Goal: Transaction & Acquisition: Purchase product/service

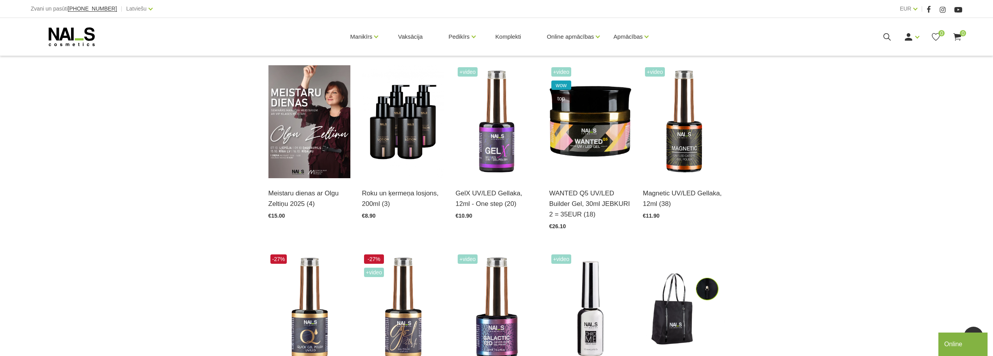
scroll to position [117, 0]
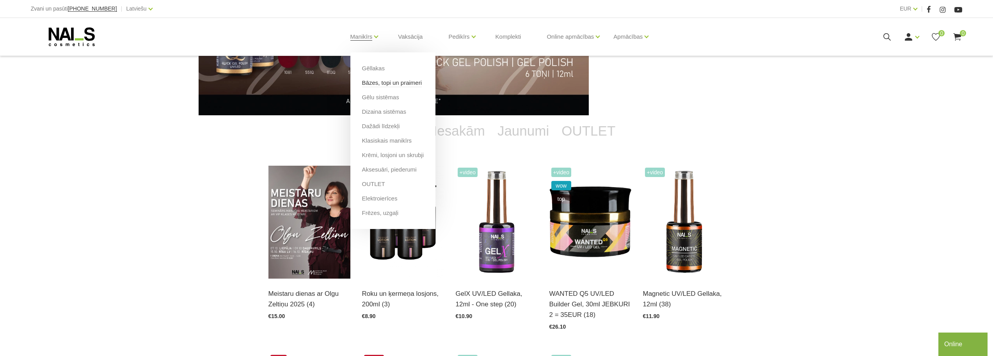
click at [377, 84] on link "Bāzes, topi un praimeri" at bounding box center [392, 82] width 60 height 9
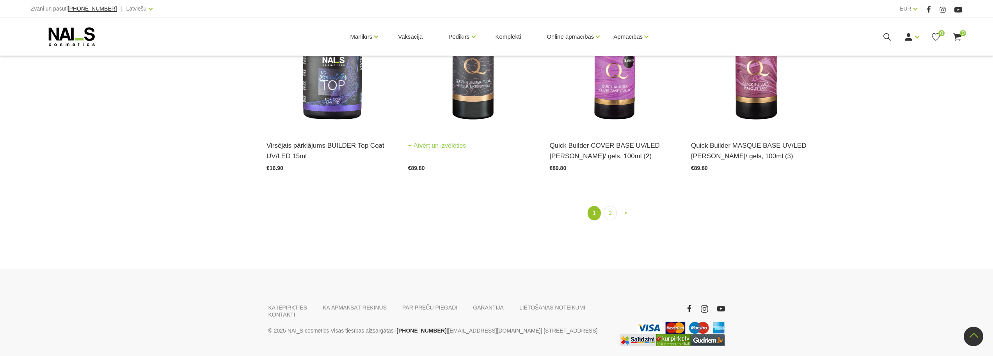
scroll to position [1249, 0]
click at [615, 205] on link "2" at bounding box center [610, 212] width 13 height 14
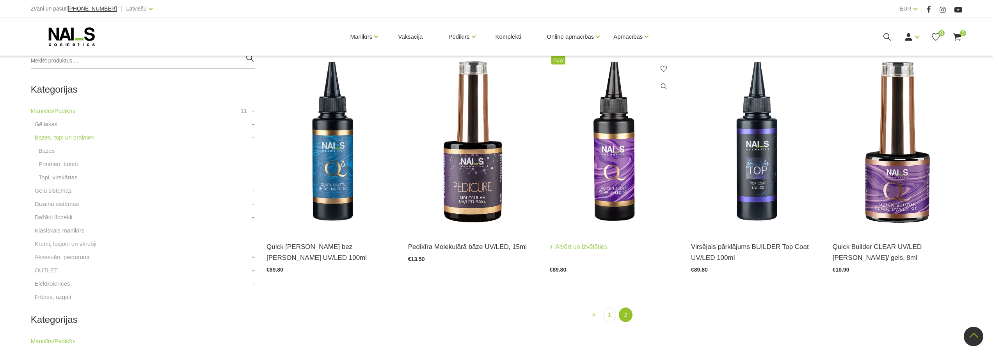
scroll to position [160, 0]
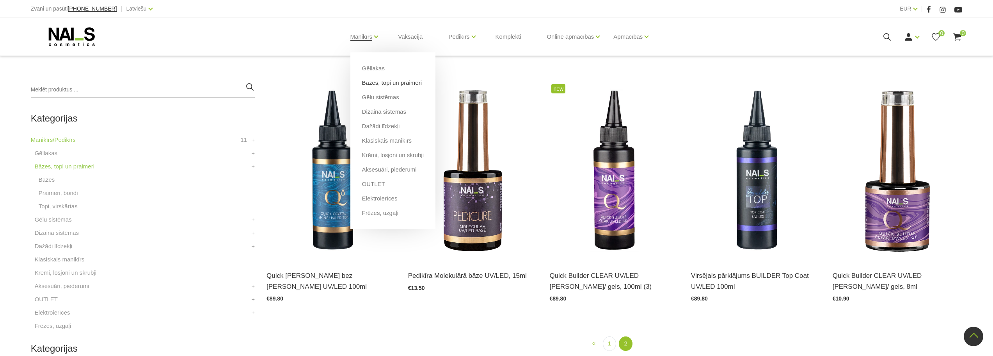
click at [369, 83] on link "Bāzes, topi un praimeri" at bounding box center [392, 82] width 60 height 9
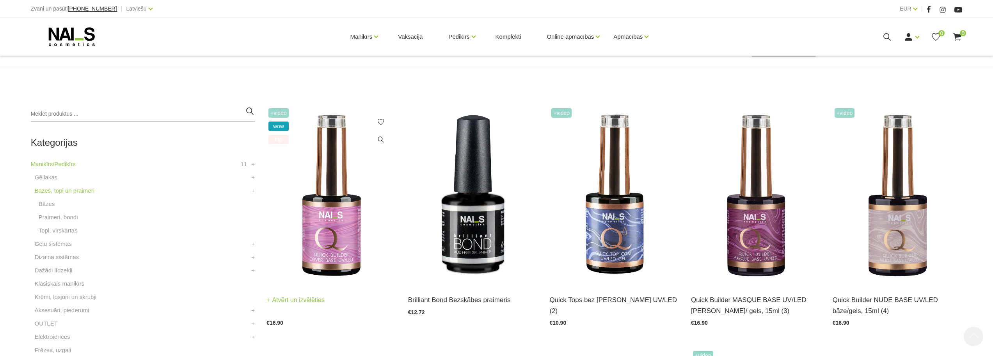
scroll to position [234, 0]
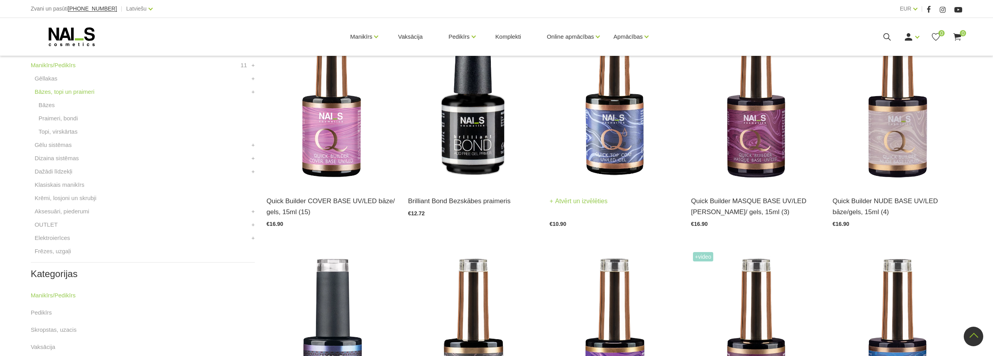
click at [599, 203] on link "Atvērt un izvēlēties" at bounding box center [579, 201] width 58 height 11
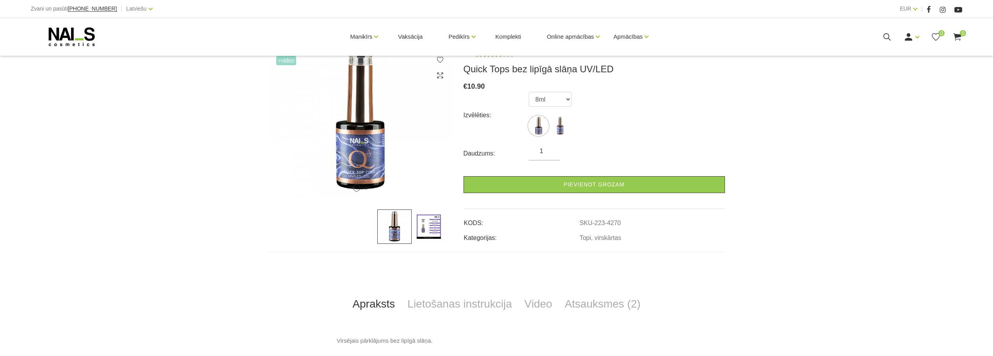
scroll to position [273, 0]
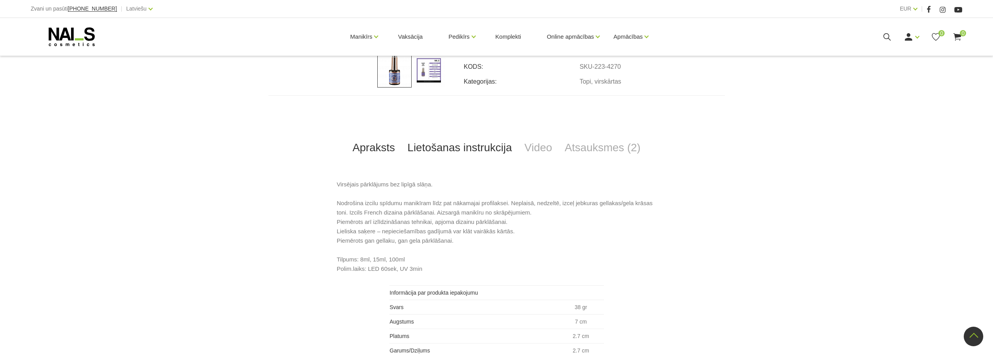
click at [441, 148] on link "Lietošanas instrukcija" at bounding box center [459, 148] width 117 height 26
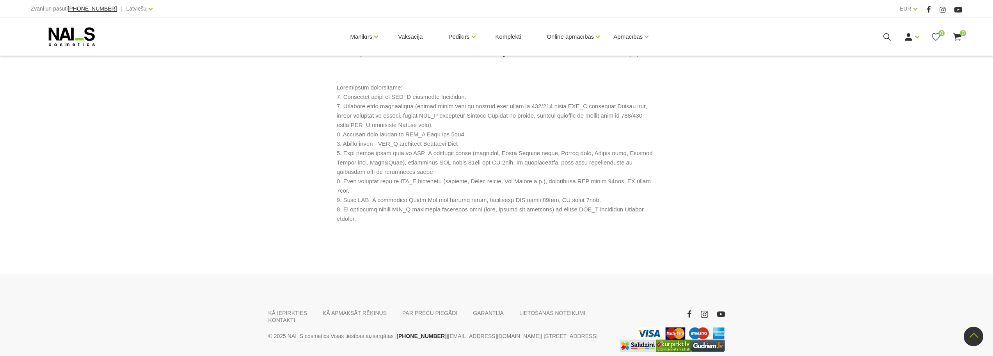
scroll to position [356, 0]
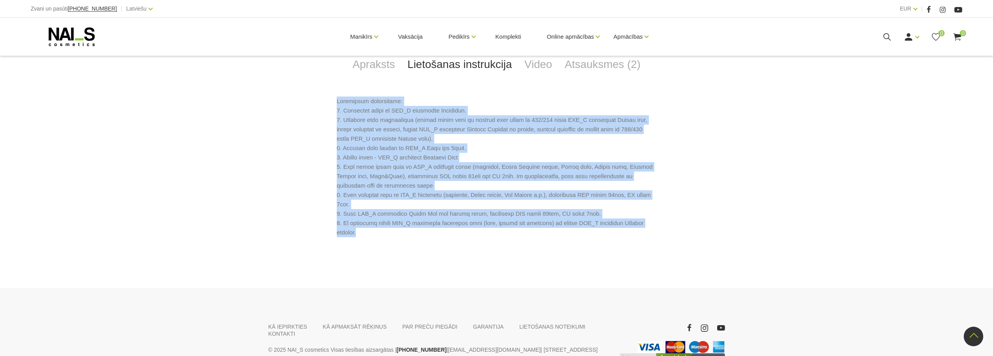
drag, startPoint x: 338, startPoint y: 102, endPoint x: 701, endPoint y: 220, distance: 381.8
click at [701, 222] on div at bounding box center [497, 166] width 457 height 141
copy p "Lietošanas instrukcija: 1. Dezinficē rokas ar NAI_S cosmetics Sanitiser. 2. Sag…"
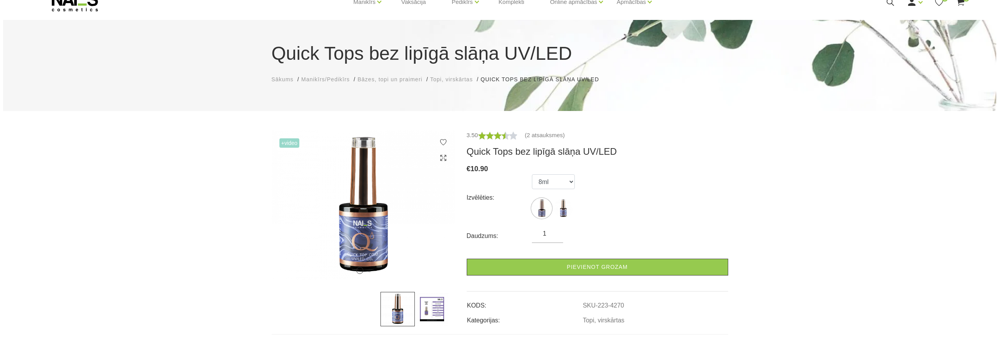
scroll to position [0, 0]
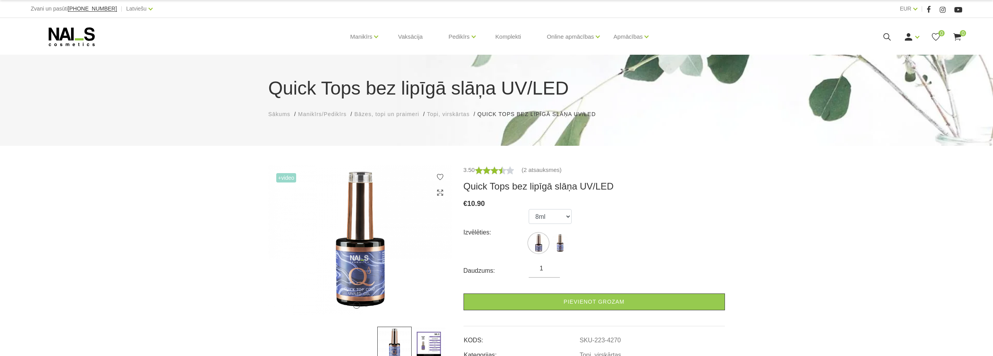
click at [424, 164] on div "Quick Tops bez lipīgā slāņa UV/LED Sākums Manikīrs/Pedikīrs Bāzes, topi un prai…" at bounding box center [496, 302] width 993 height 605
click at [886, 36] on icon at bounding box center [888, 37] width 10 height 10
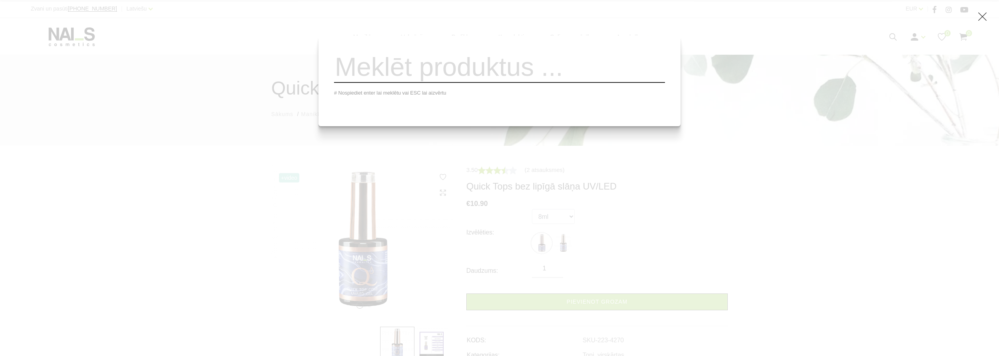
paste input "cosmetics Sanitiser."
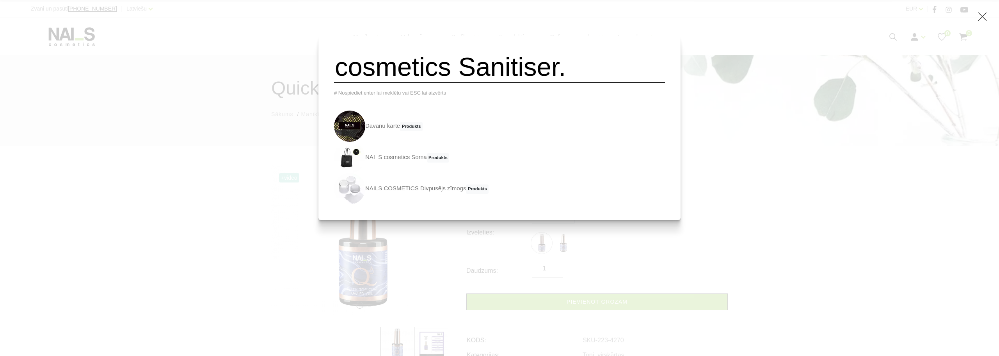
type input "cosmetics Sanitiser."
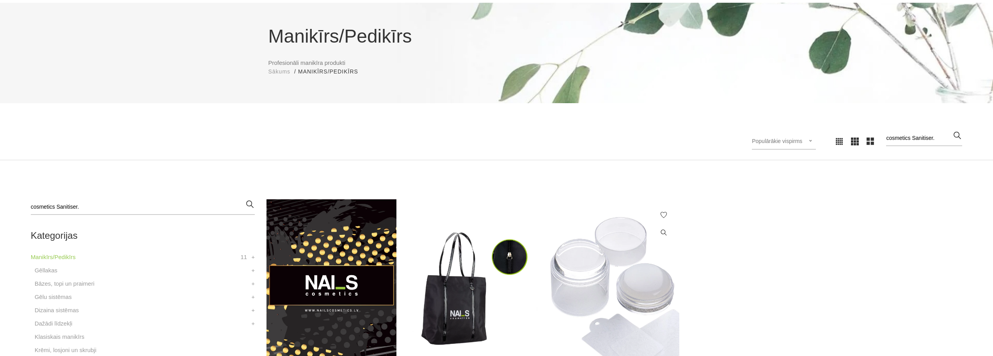
scroll to position [195, 0]
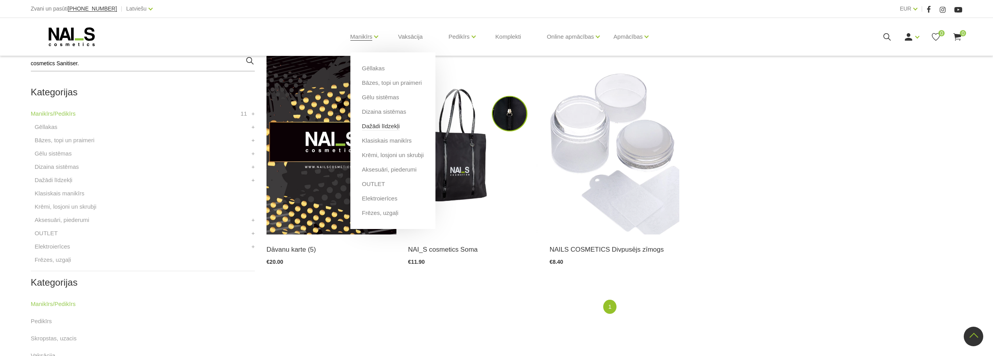
click at [377, 124] on link "Dažādi līdzekļi" at bounding box center [381, 126] width 38 height 9
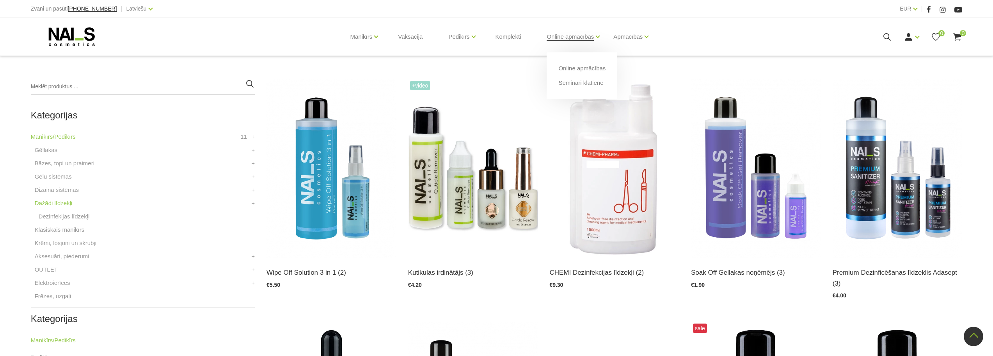
scroll to position [156, 0]
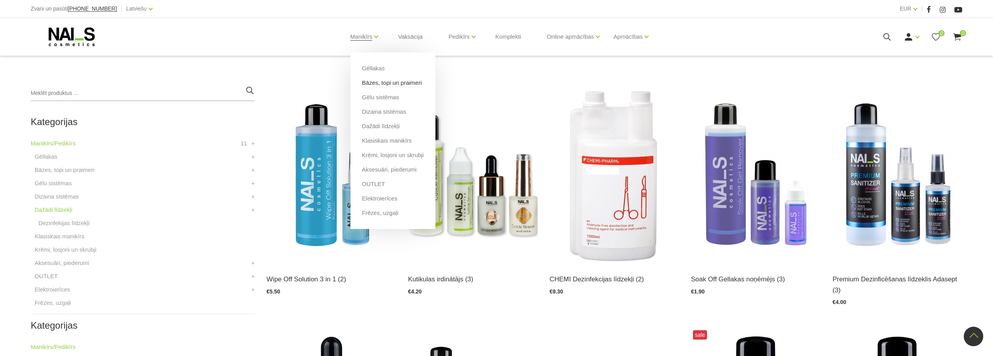
click at [377, 82] on link "Bāzes, topi un praimeri" at bounding box center [392, 82] width 60 height 9
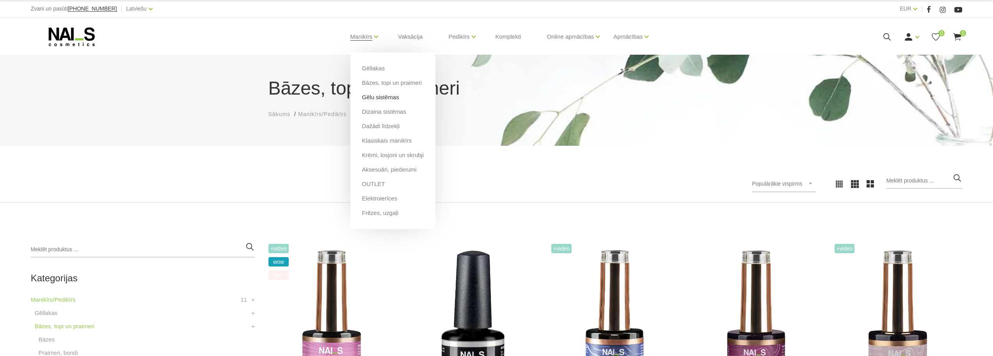
click at [367, 96] on link "Gēlu sistēmas" at bounding box center [380, 97] width 37 height 9
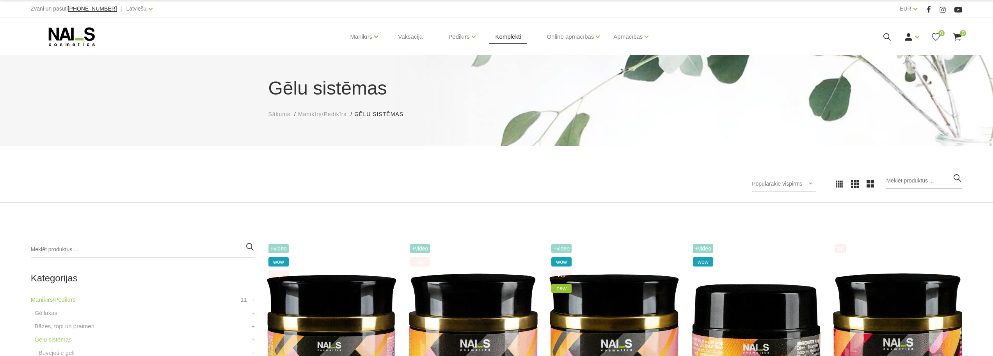
click at [515, 37] on link "Komplekti" at bounding box center [508, 36] width 38 height 37
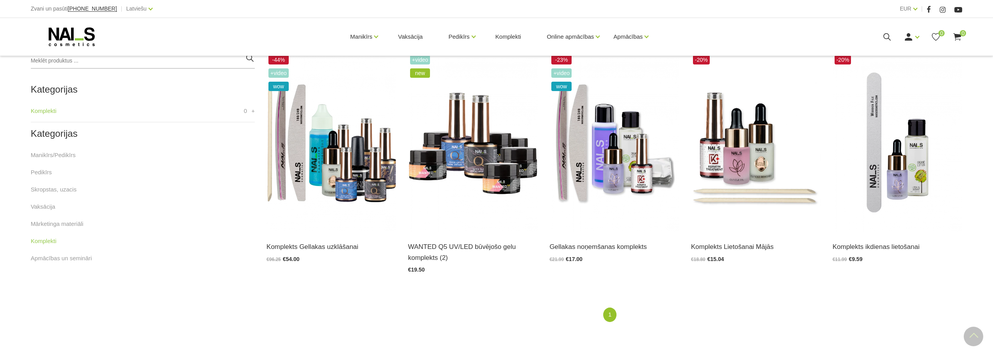
scroll to position [195, 0]
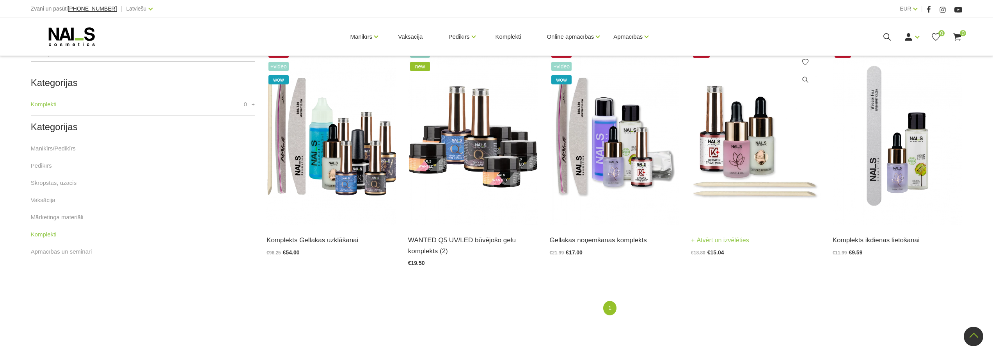
click at [739, 140] on img at bounding box center [756, 135] width 130 height 178
click at [333, 175] on img at bounding box center [332, 135] width 130 height 178
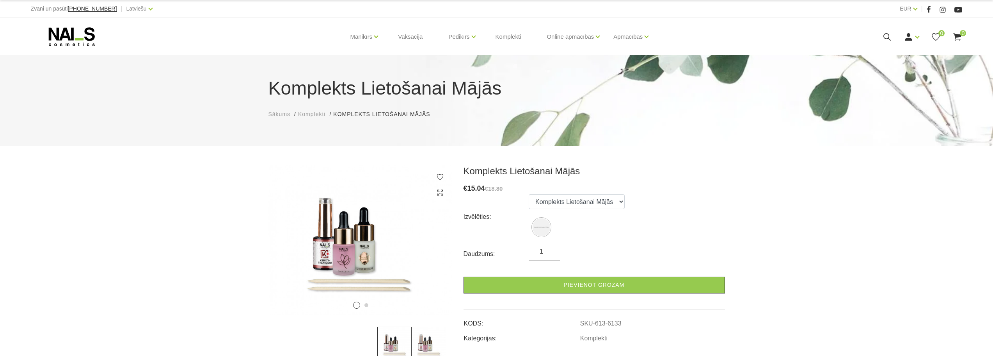
scroll to position [78, 0]
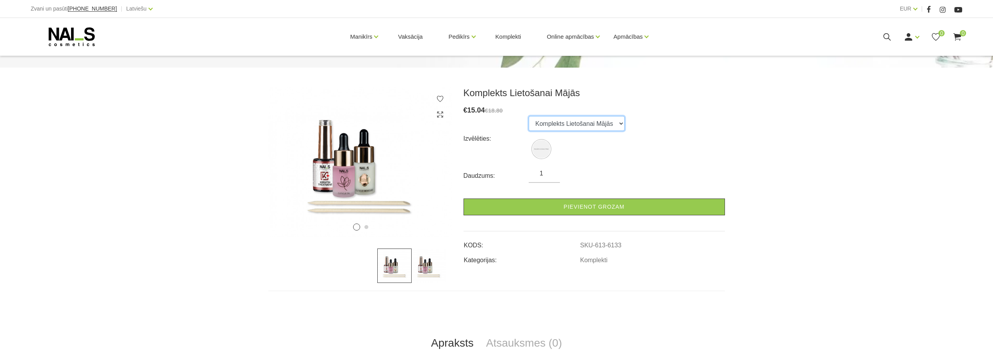
click at [616, 123] on select "Komplekts Lietošanai Mājās" at bounding box center [577, 123] width 96 height 15
click at [529, 116] on select "Komplekts Lietošanai Mājās" at bounding box center [577, 123] width 96 height 15
click at [683, 139] on div "Izvēlēties: Komplekts Lietošanai Mājās" at bounding box center [595, 138] width 262 height 45
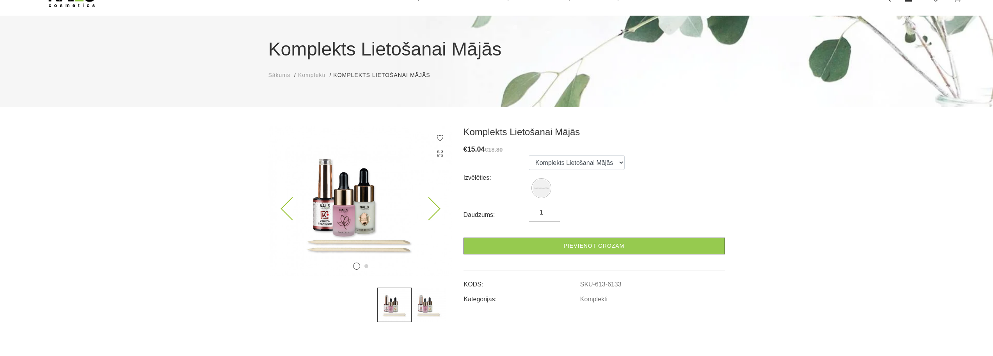
scroll to position [0, 0]
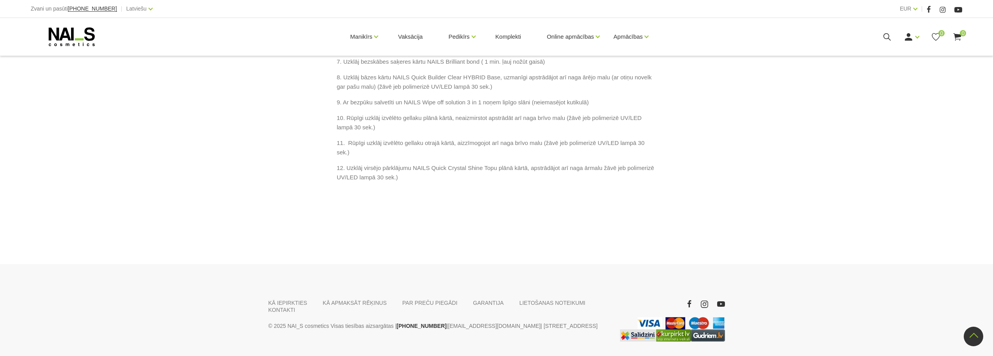
scroll to position [804, 0]
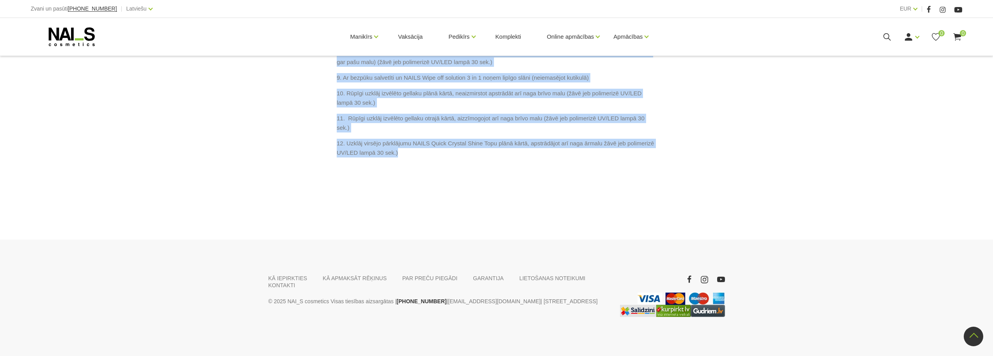
drag, startPoint x: 337, startPoint y: 183, endPoint x: 409, endPoint y: 164, distance: 75.0
copy div "Gellakas uzklāšanas komplektā ietilpst: Wipe Off Solutions 3in1/30ml Brilliant …"
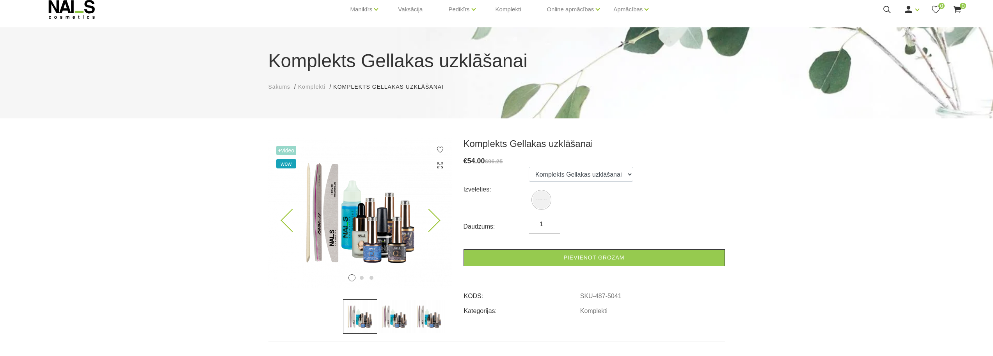
scroll to position [24, 0]
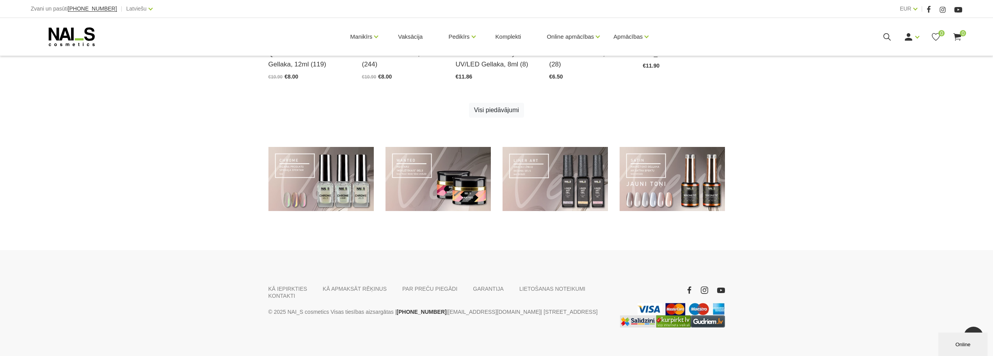
scroll to position [554, 0]
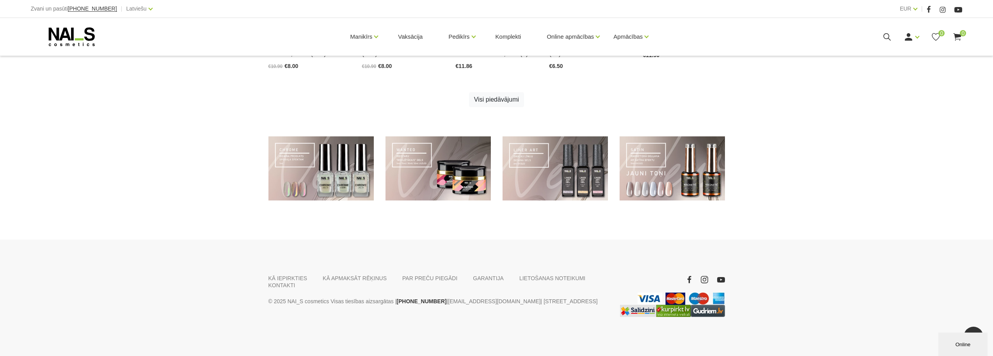
drag, startPoint x: 563, startPoint y: 292, endPoint x: 563, endPoint y: 279, distance: 12.9
click at [501, 296] on p "© 2025 NAI_S cosmetics Visas tiesības aizsargātas | +37120446646 | veikals@nais…" at bounding box center [439, 300] width 340 height 9
copy p ".Birznieka Upīša 20a, Rīga"
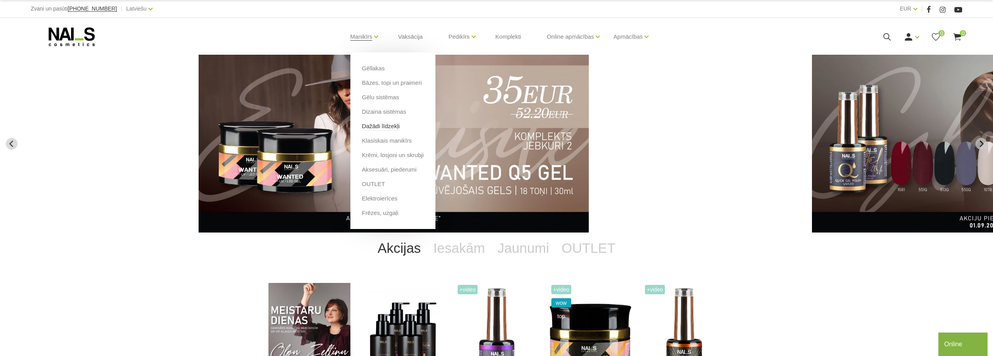
click at [391, 124] on link "Dažādi līdzekļi" at bounding box center [381, 126] width 38 height 9
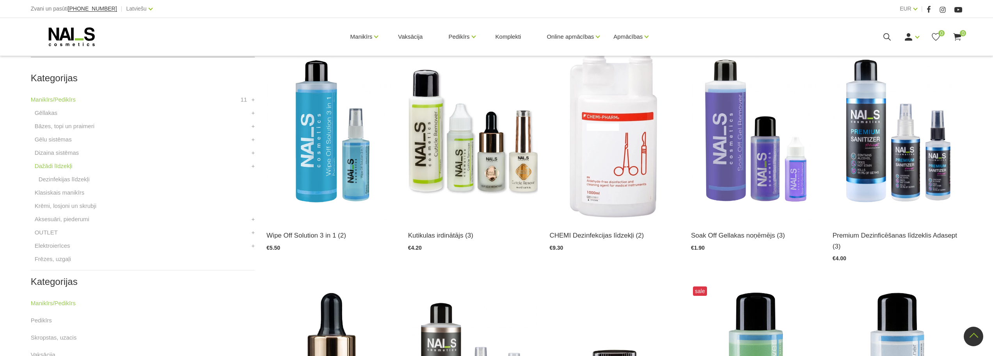
scroll to position [195, 0]
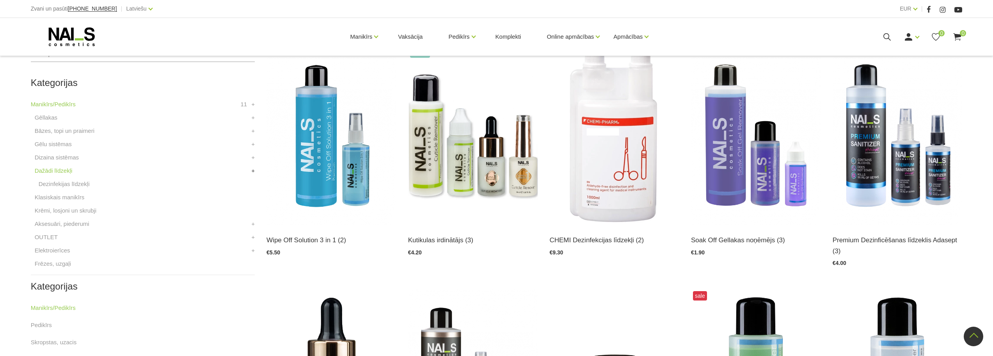
click at [254, 171] on link "+" at bounding box center [253, 170] width 4 height 9
click at [254, 171] on link "-" at bounding box center [254, 170] width 2 height 9
click at [51, 119] on link "Gēllakas" at bounding box center [46, 117] width 23 height 9
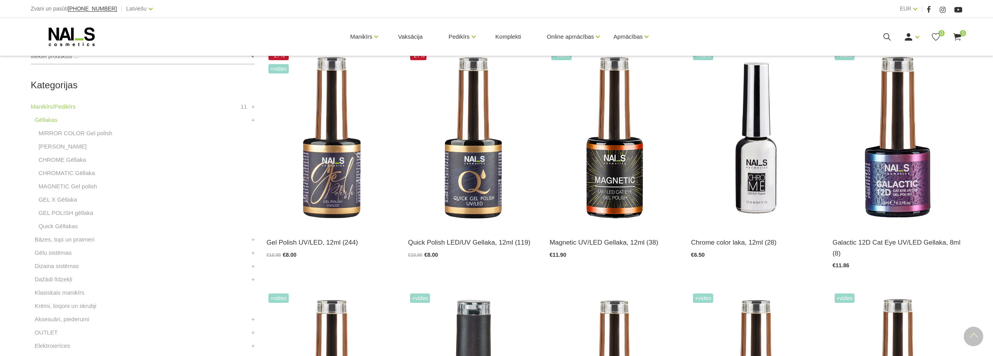
scroll to position [195, 0]
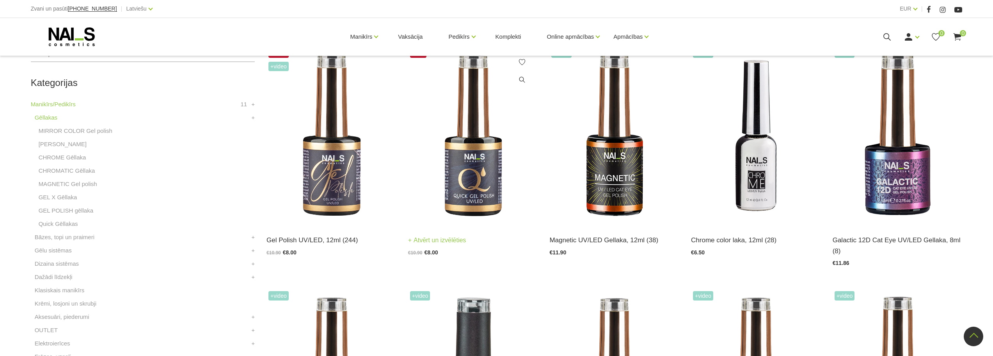
click at [476, 176] on img at bounding box center [473, 135] width 130 height 178
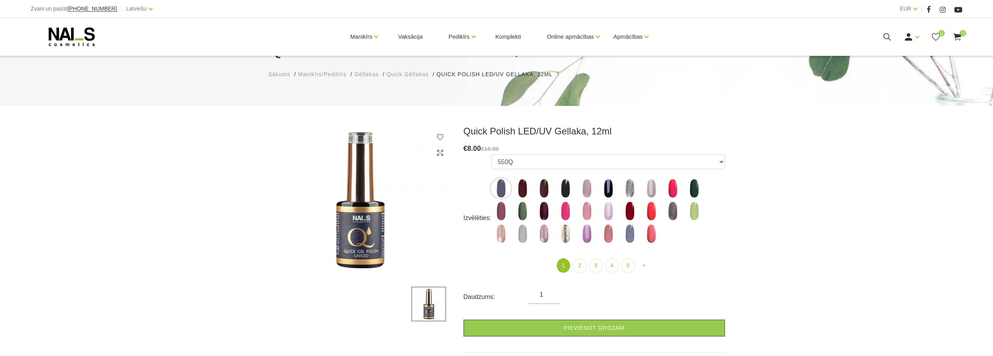
scroll to position [78, 0]
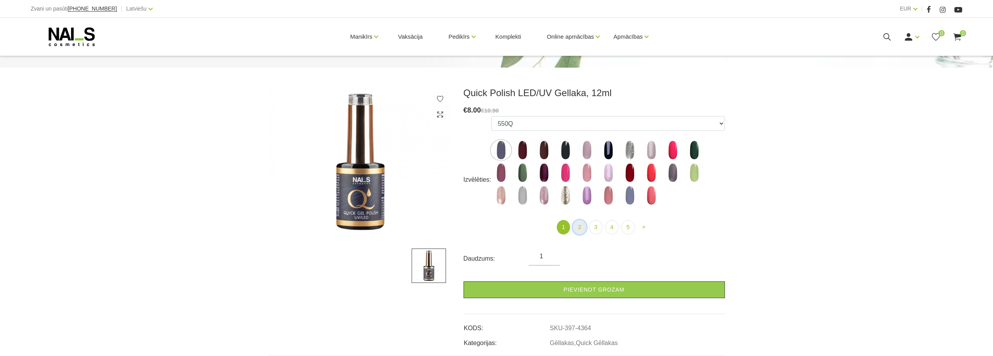
click at [581, 228] on link "2" at bounding box center [579, 227] width 13 height 14
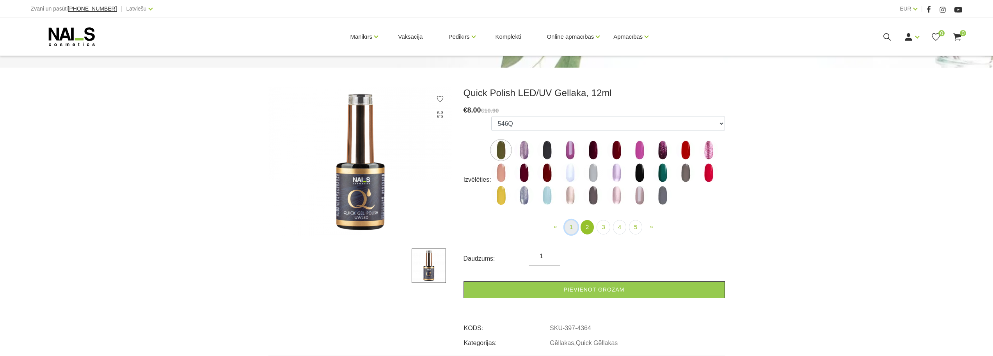
click at [573, 229] on link "1" at bounding box center [571, 227] width 13 height 14
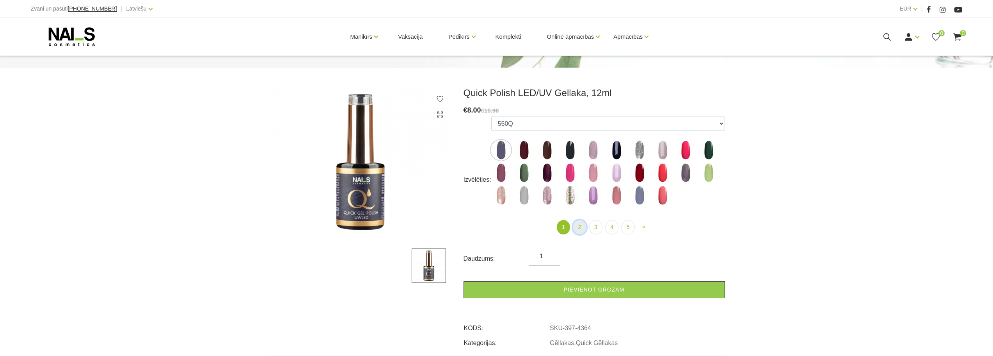
click at [580, 229] on link "2" at bounding box center [579, 227] width 13 height 14
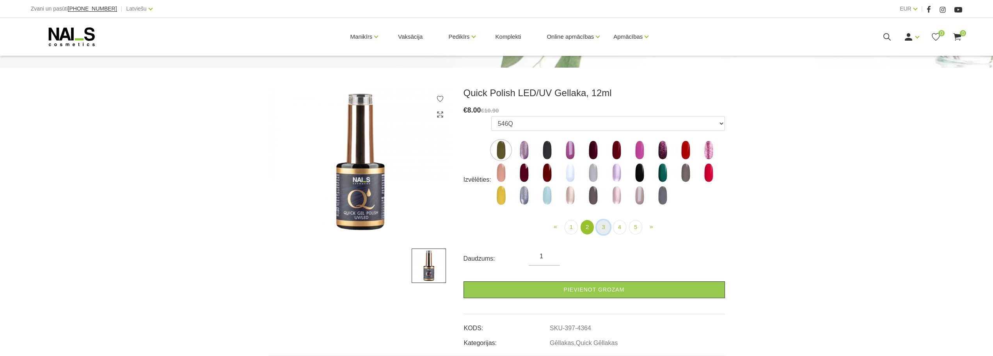
click at [607, 228] on link "3" at bounding box center [603, 227] width 13 height 14
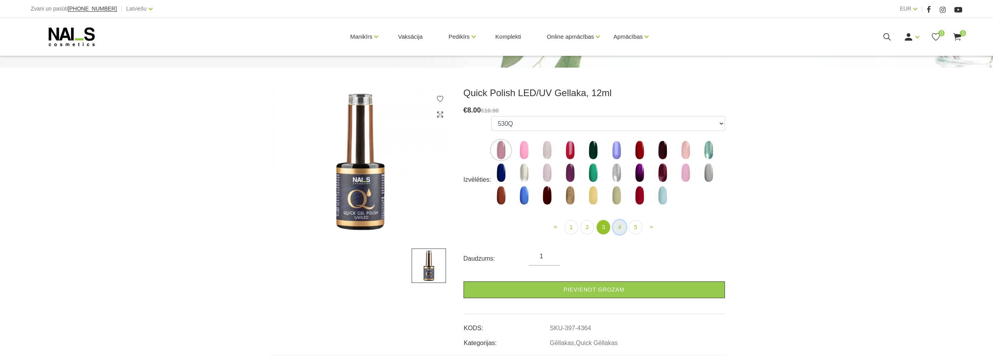
click at [619, 227] on link "4" at bounding box center [619, 227] width 13 height 14
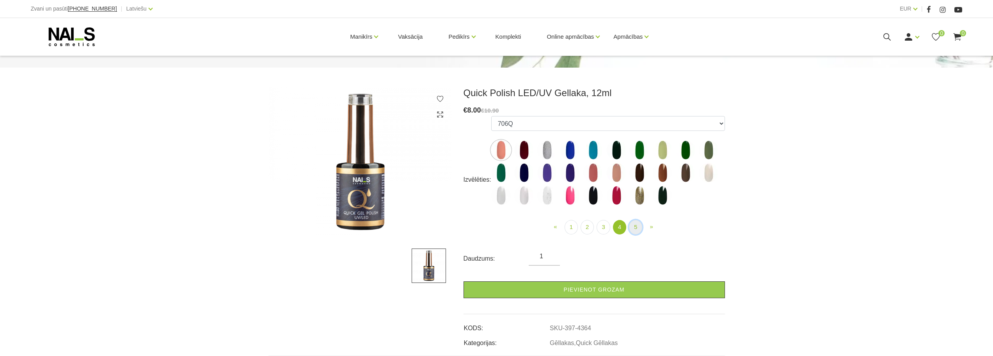
click at [637, 229] on link "5" at bounding box center [635, 227] width 13 height 14
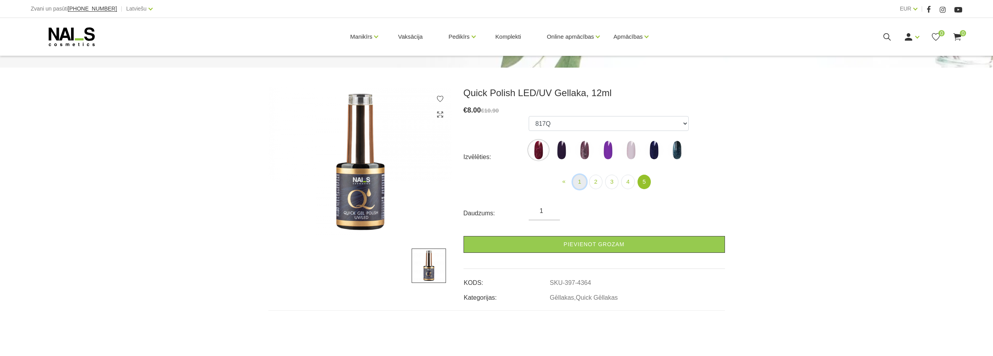
click at [580, 182] on link "1" at bounding box center [579, 181] width 13 height 14
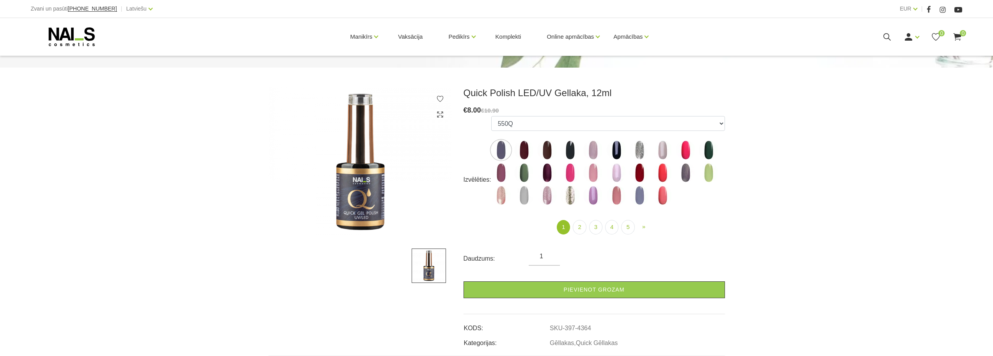
click at [527, 172] on img at bounding box center [524, 173] width 20 height 20
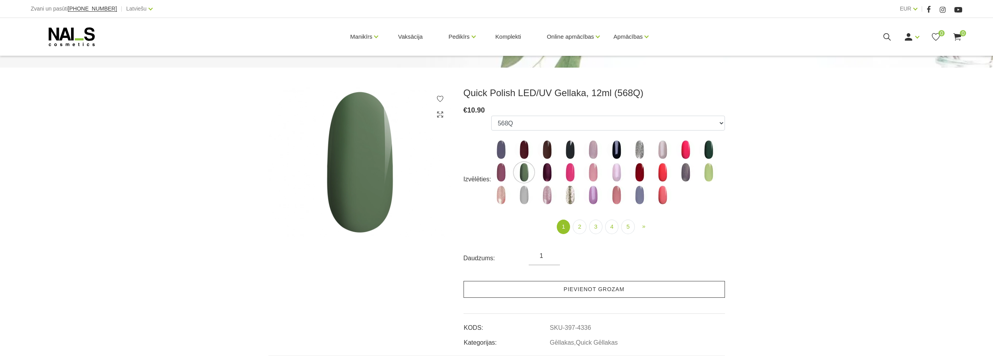
click at [614, 290] on link "Pievienot grozam" at bounding box center [595, 289] width 262 height 17
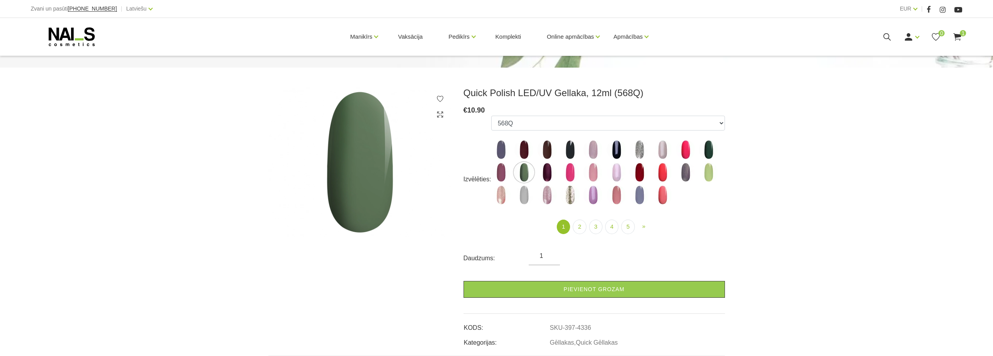
click at [664, 201] on img at bounding box center [663, 195] width 20 height 20
select select "4363"
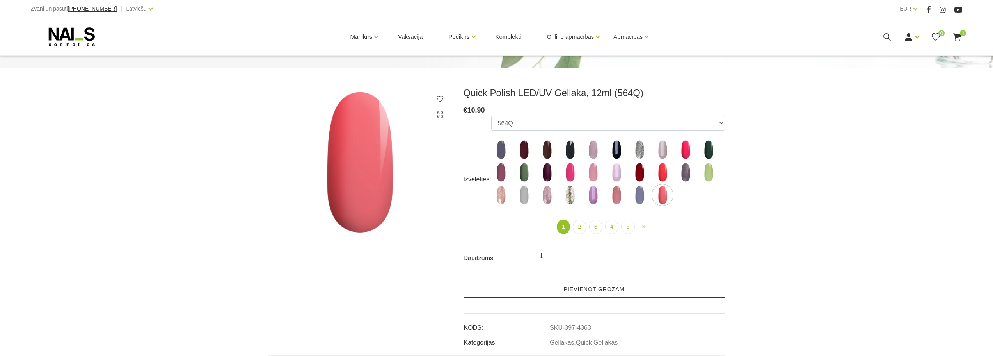
click at [601, 292] on link "Pievienot grozam" at bounding box center [595, 289] width 262 height 17
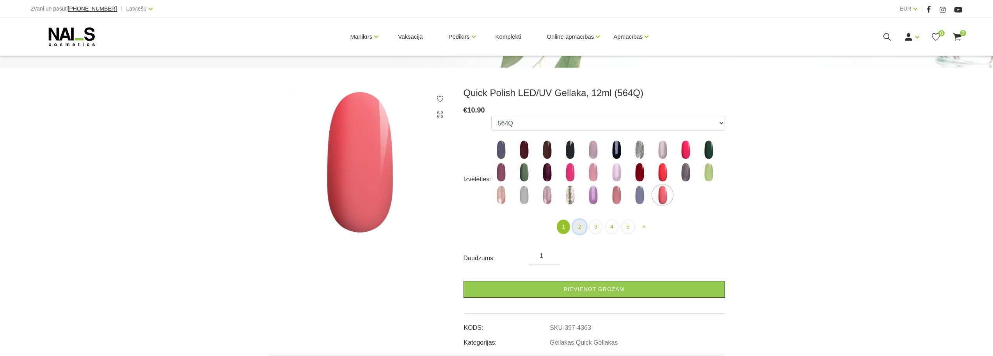
click at [582, 229] on link "2" at bounding box center [579, 226] width 13 height 14
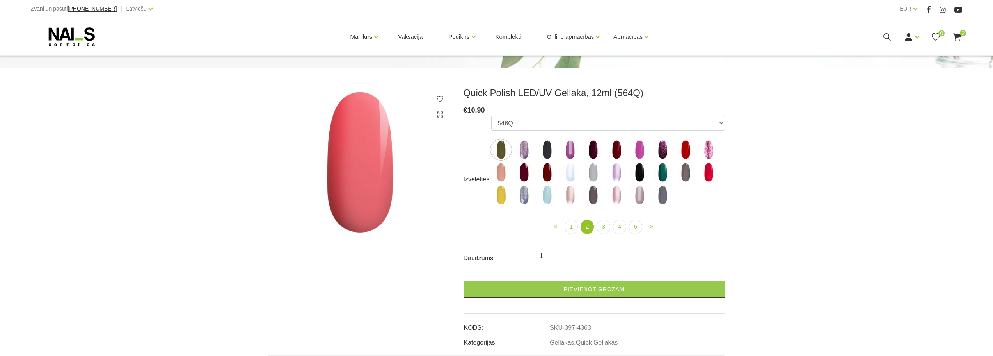
click at [568, 151] on img at bounding box center [571, 150] width 20 height 20
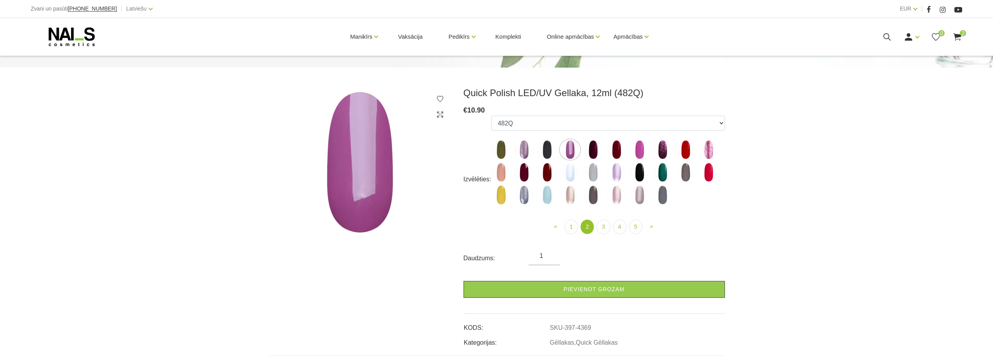
click at [498, 147] on img at bounding box center [501, 150] width 20 height 20
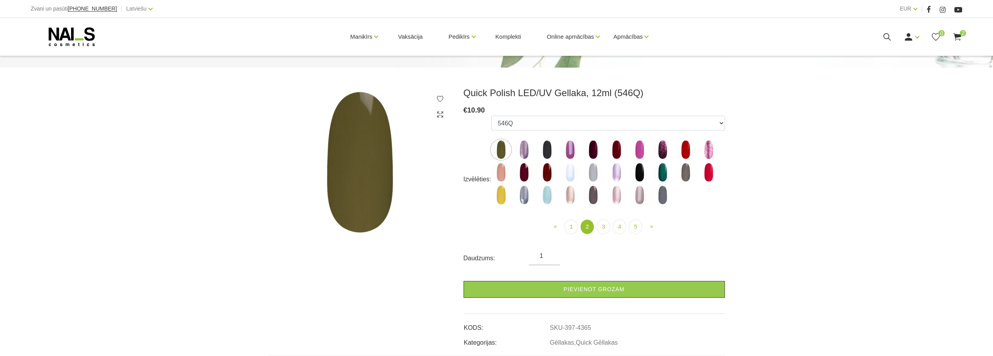
click at [662, 174] on img at bounding box center [663, 172] width 20 height 20
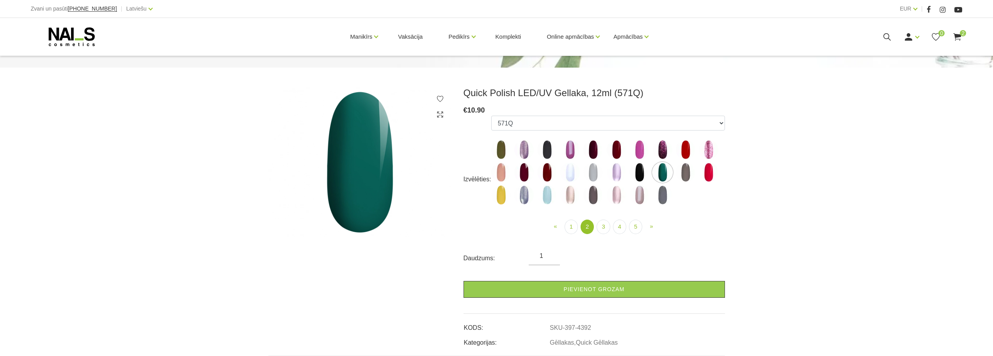
click at [710, 174] on img at bounding box center [709, 172] width 20 height 20
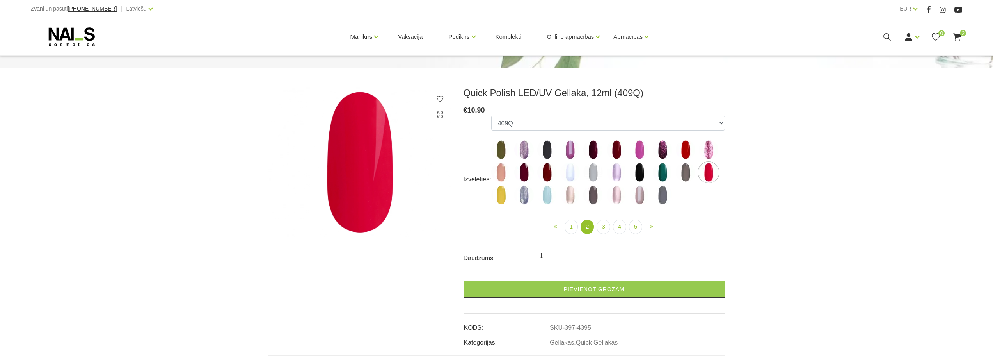
click at [685, 150] on img at bounding box center [686, 150] width 20 height 20
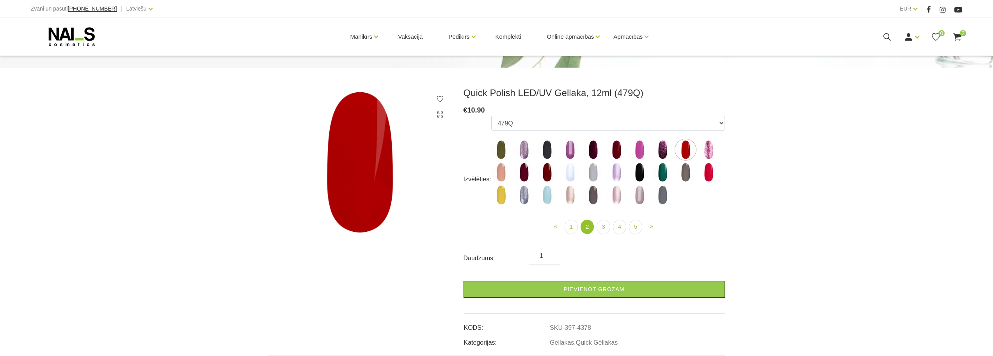
click at [710, 175] on img at bounding box center [709, 172] width 20 height 20
select select "4395"
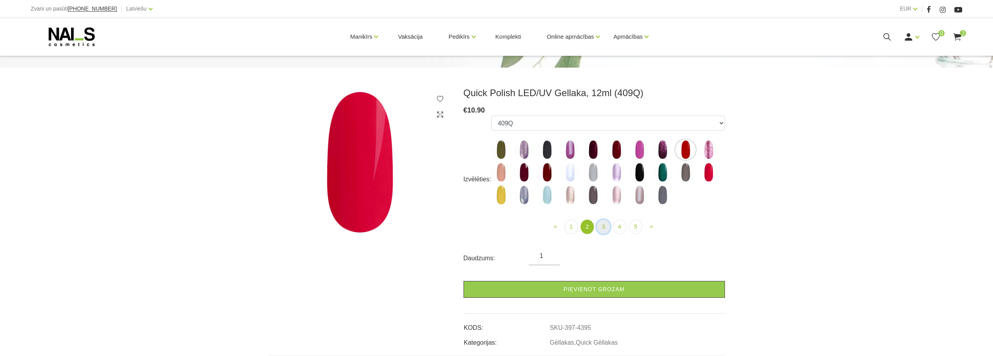
click at [602, 224] on link "3" at bounding box center [603, 226] width 13 height 14
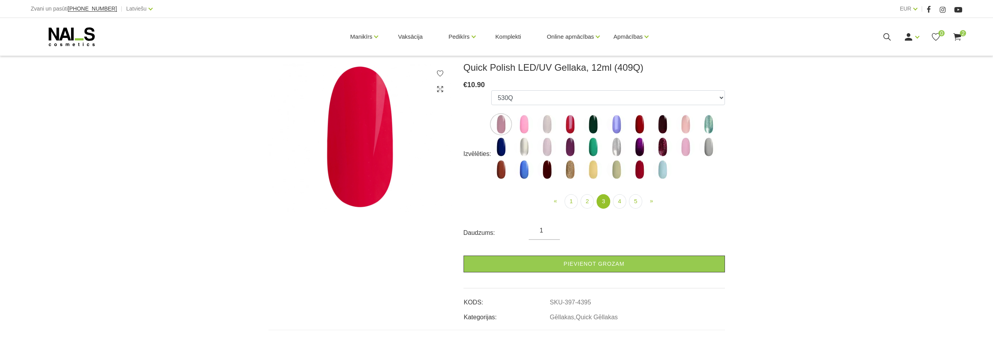
scroll to position [117, 0]
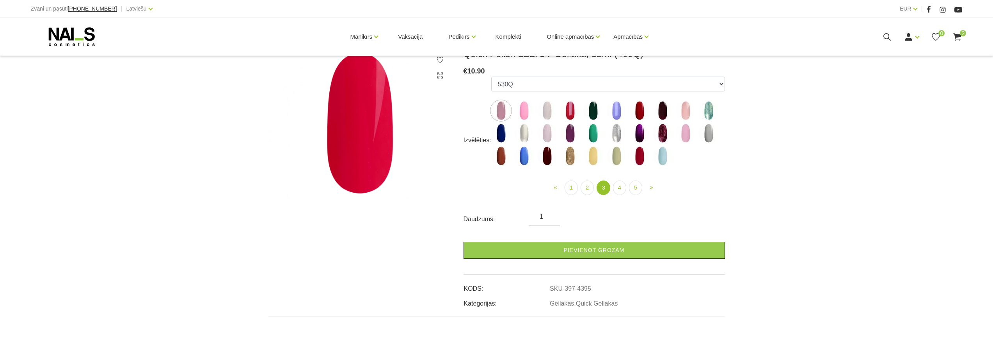
click at [573, 112] on img at bounding box center [571, 111] width 20 height 20
select select "4421"
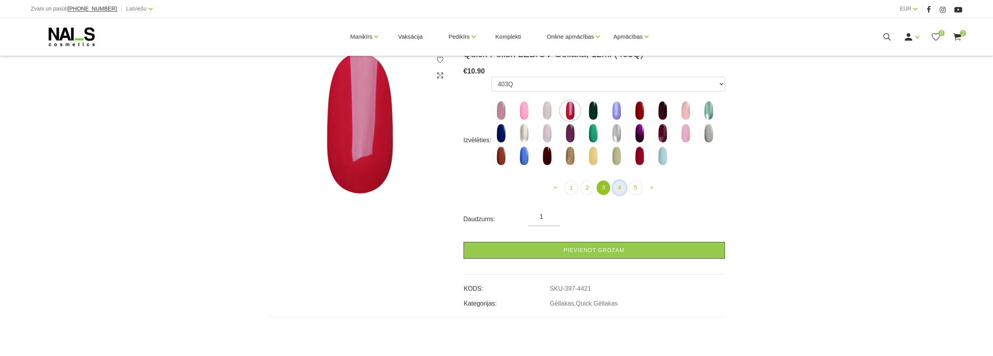
click at [616, 188] on link "4" at bounding box center [619, 187] width 13 height 14
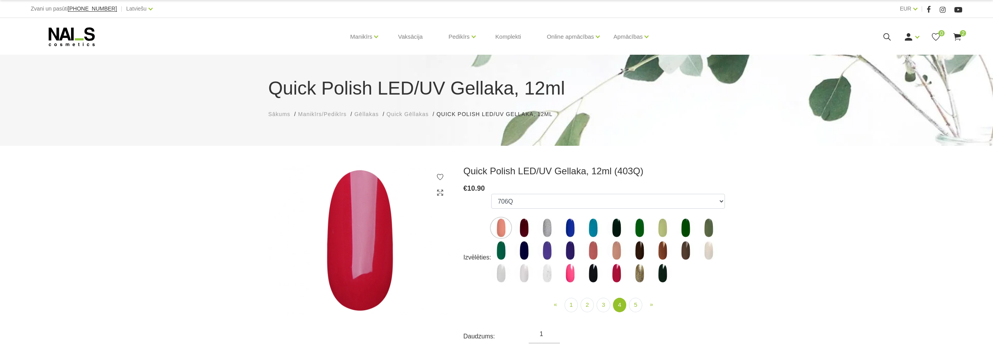
click at [890, 36] on use at bounding box center [887, 36] width 7 height 7
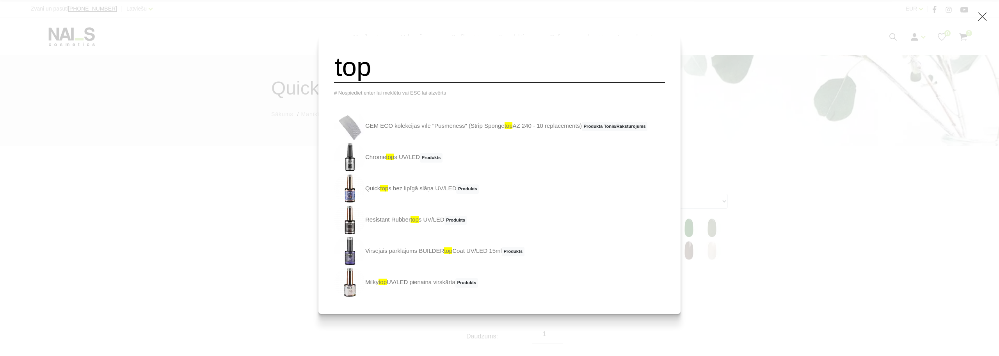
type input "top"
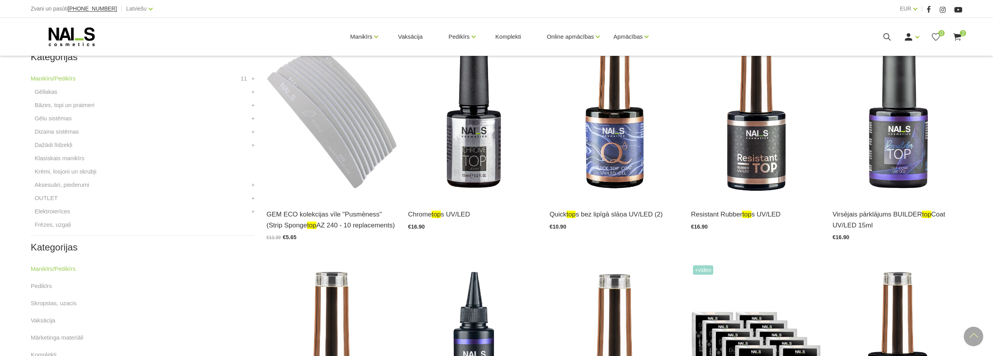
scroll to position [234, 0]
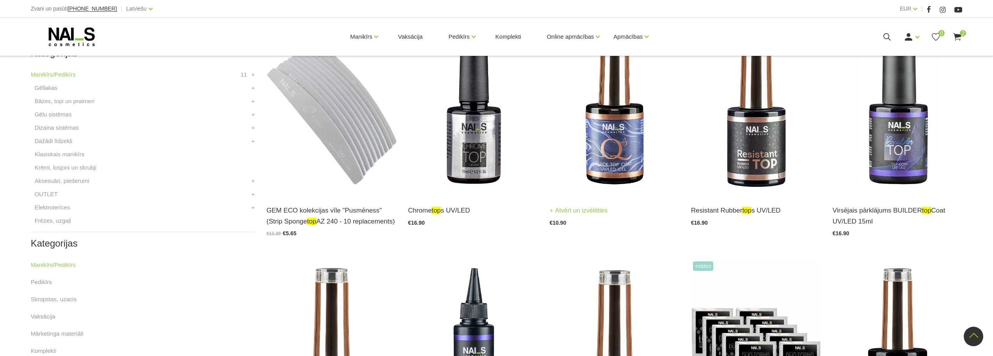
click at [612, 149] on img at bounding box center [615, 106] width 130 height 178
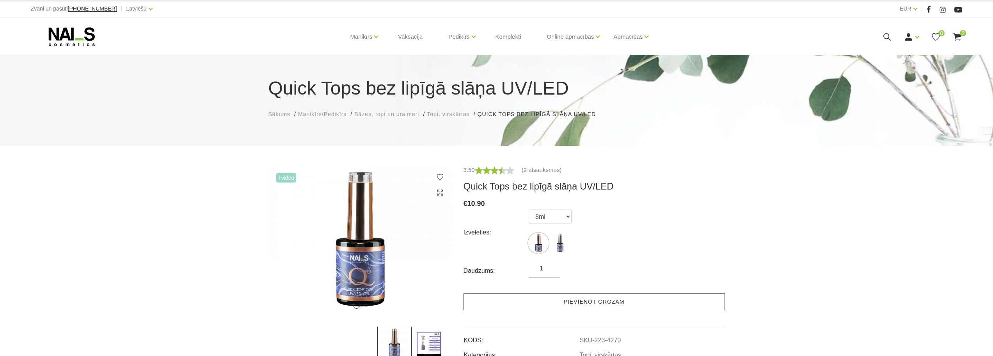
click at [615, 305] on link "Pievienot grozam" at bounding box center [595, 301] width 262 height 17
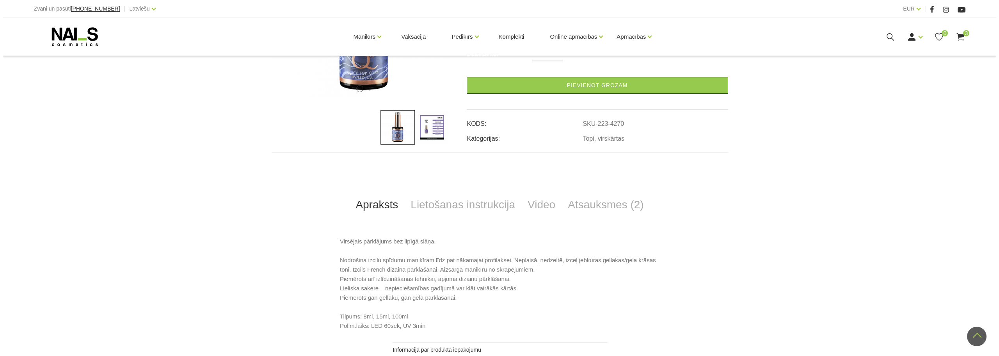
scroll to position [351, 0]
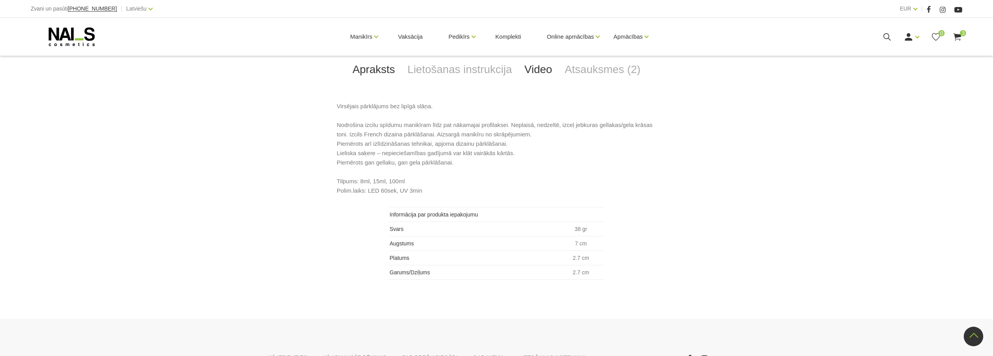
click at [544, 71] on link "Video" at bounding box center [538, 70] width 40 height 26
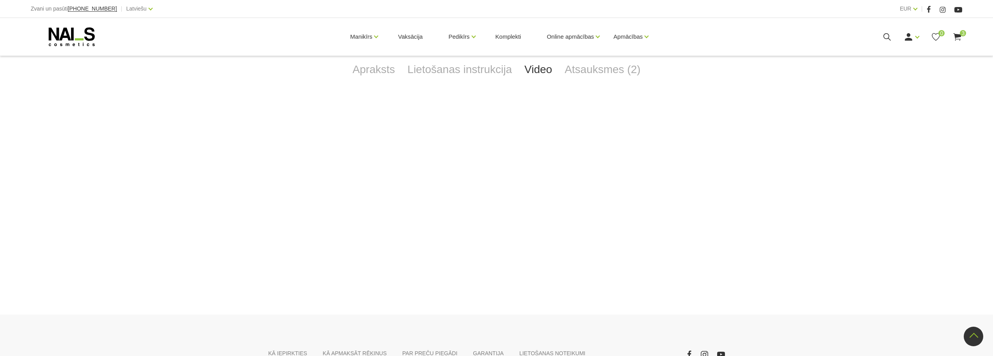
click at [799, 148] on div "+Video 1 2 3.50 (2 atsauksmes) Quick Tops bez lipīgā slāņa UV/LED € 10.90 Izvēl…" at bounding box center [496, 44] width 993 height 461
click at [701, 99] on div "Apraksts Lietošanas instrukcija Video Atsauksmes (2) Virsējais pārklājums bez l…" at bounding box center [497, 146] width 457 height 258
click at [390, 71] on link "Apraksts" at bounding box center [373, 70] width 55 height 26
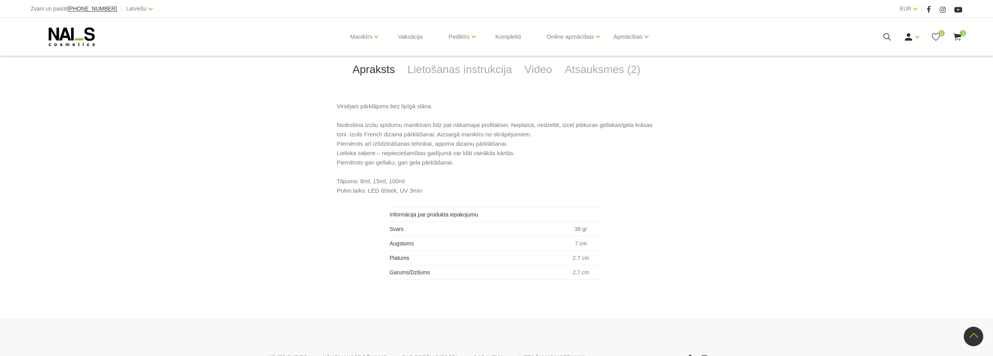
click at [957, 38] on icon at bounding box center [958, 37] width 10 height 10
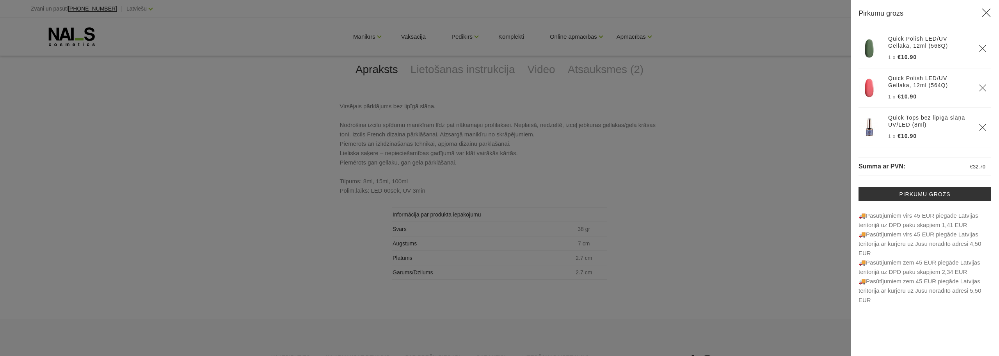
click at [748, 128] on div at bounding box center [499, 178] width 999 height 356
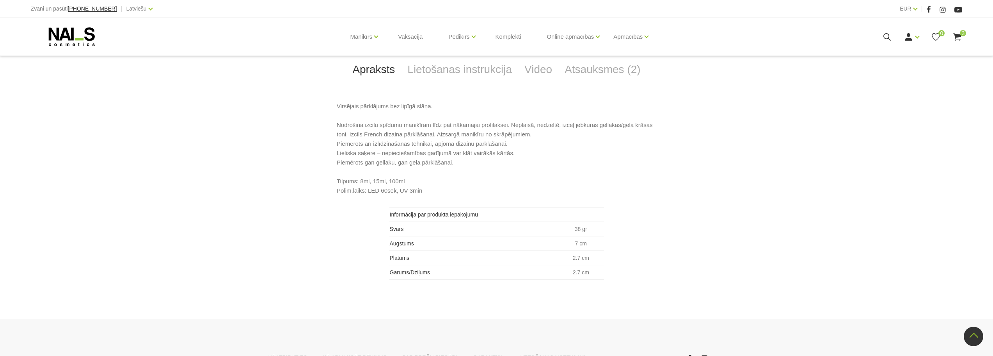
click at [886, 37] on icon at bounding box center [888, 37] width 10 height 10
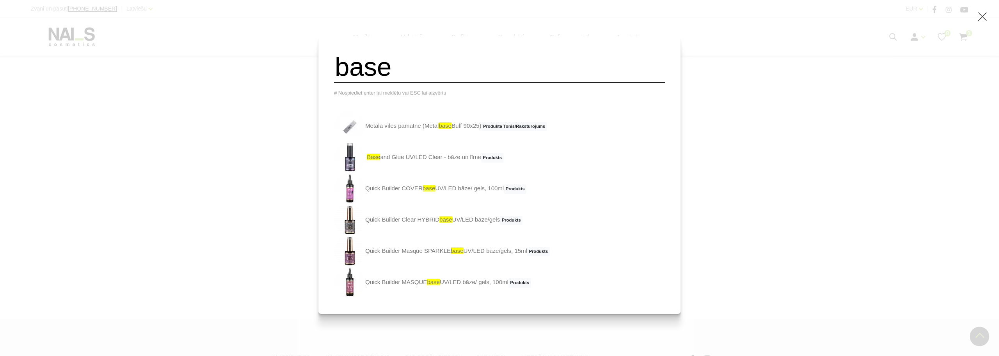
type input "base"
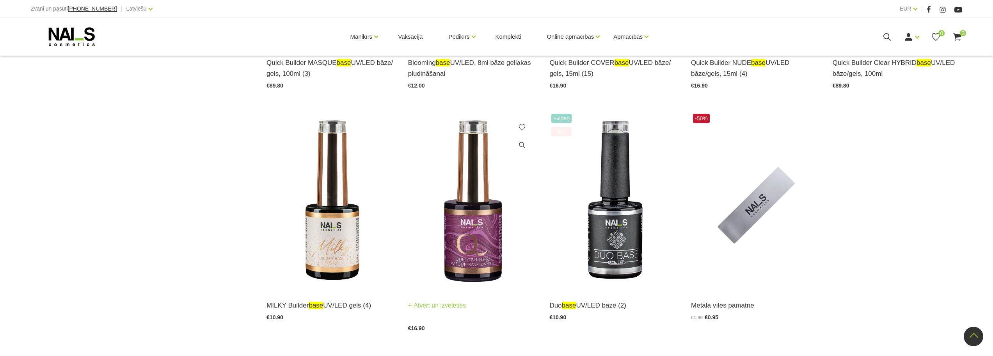
scroll to position [625, 0]
click at [630, 243] on img at bounding box center [615, 200] width 130 height 178
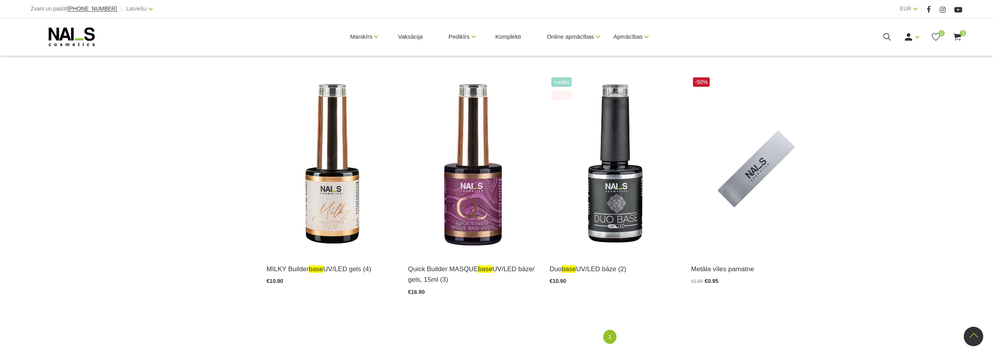
scroll to position [664, 0]
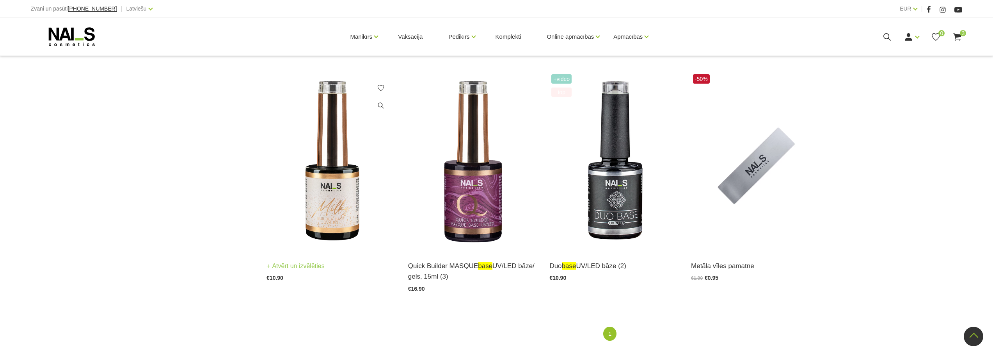
click at [330, 206] on img at bounding box center [332, 161] width 130 height 178
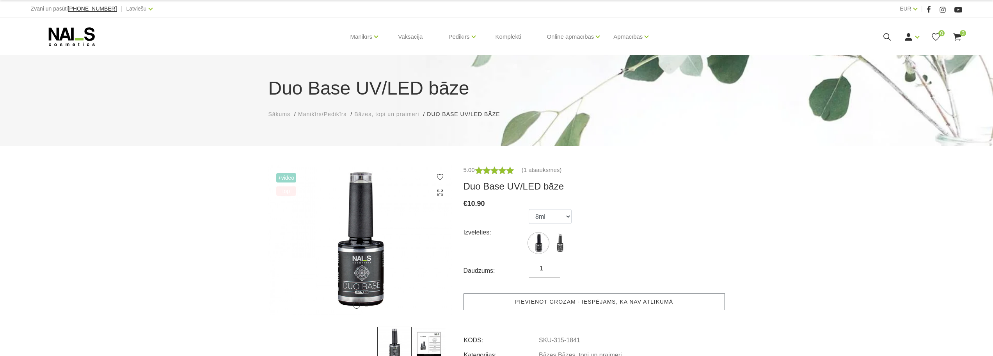
click at [585, 299] on link "Pievienot grozam - iespējams, ka nav atlikumā" at bounding box center [595, 301] width 262 height 17
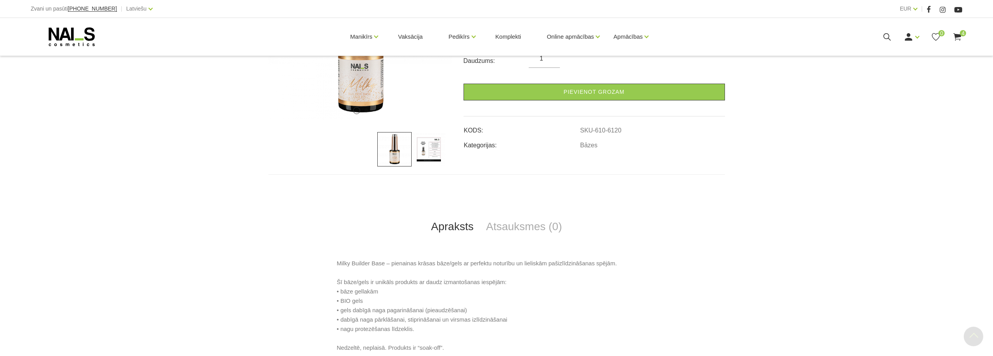
scroll to position [195, 0]
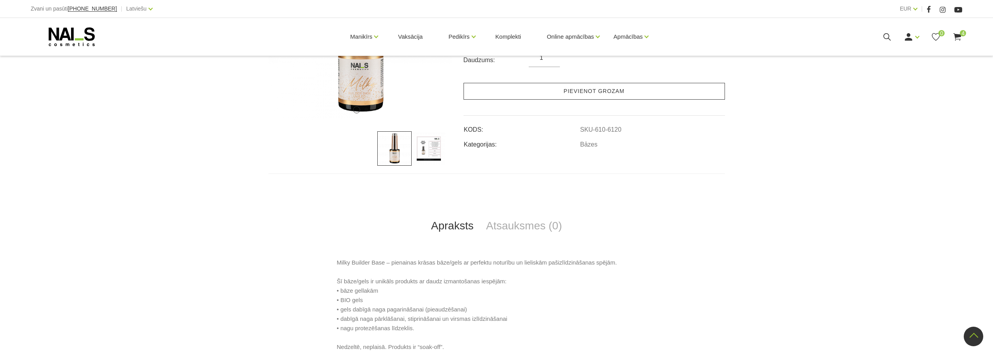
click at [593, 93] on link "Pievienot grozam" at bounding box center [595, 91] width 262 height 17
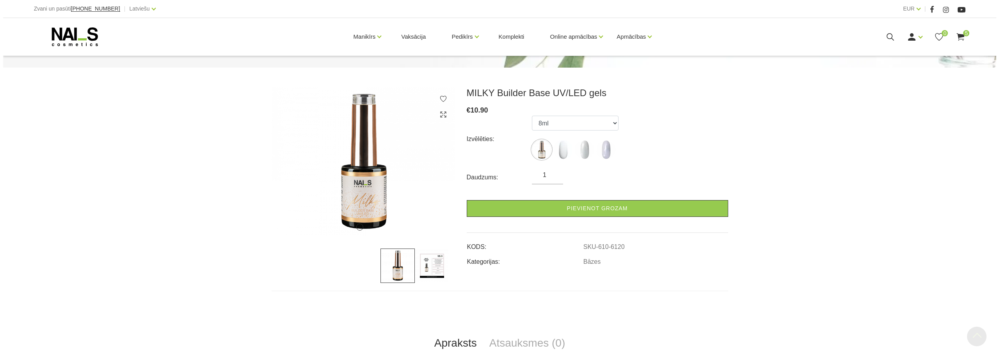
scroll to position [0, 0]
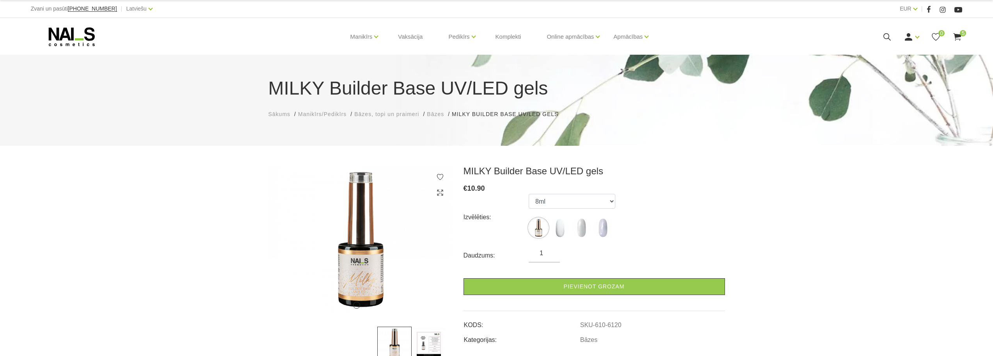
click at [885, 37] on icon at bounding box center [888, 37] width 10 height 10
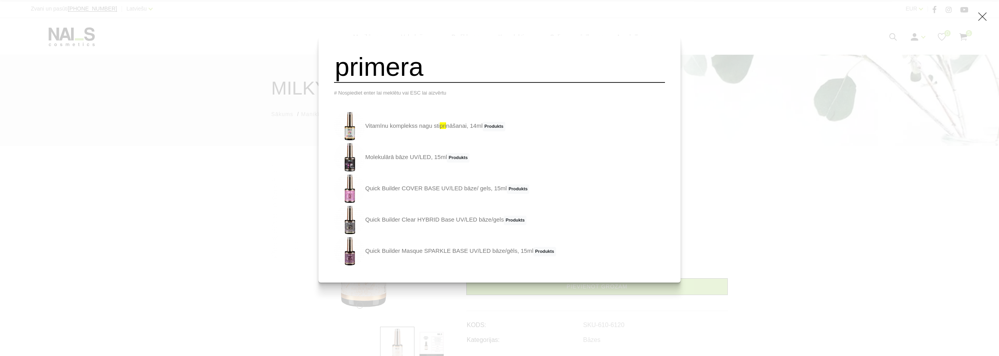
type input "primera"
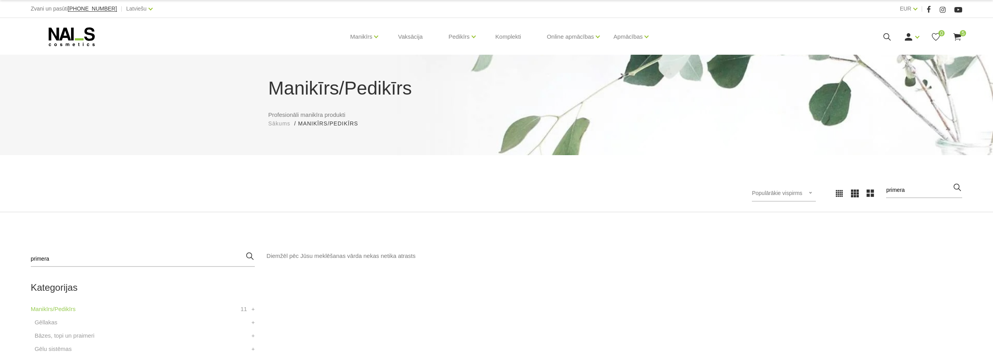
click at [885, 36] on icon at bounding box center [888, 37] width 10 height 10
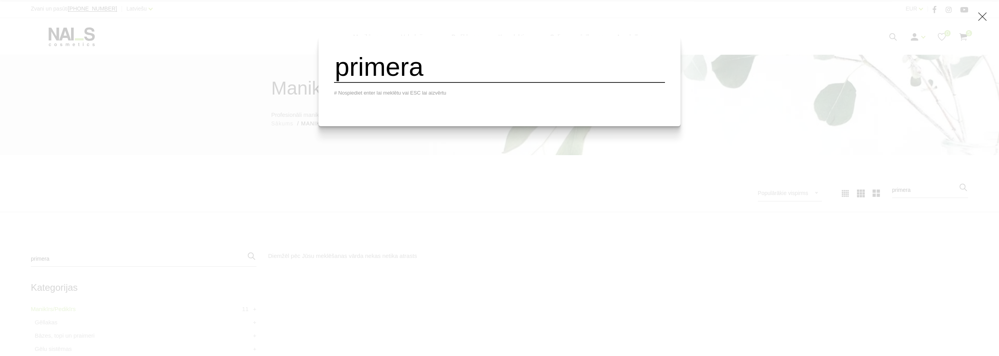
click at [448, 69] on input "primera" at bounding box center [499, 67] width 331 height 32
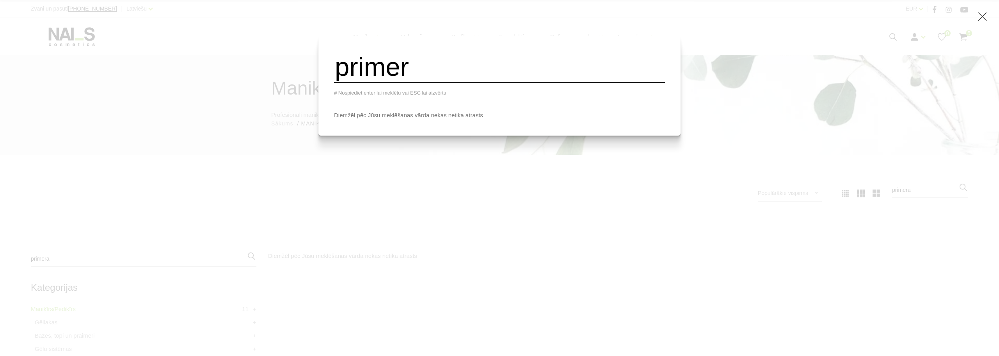
type input "primer"
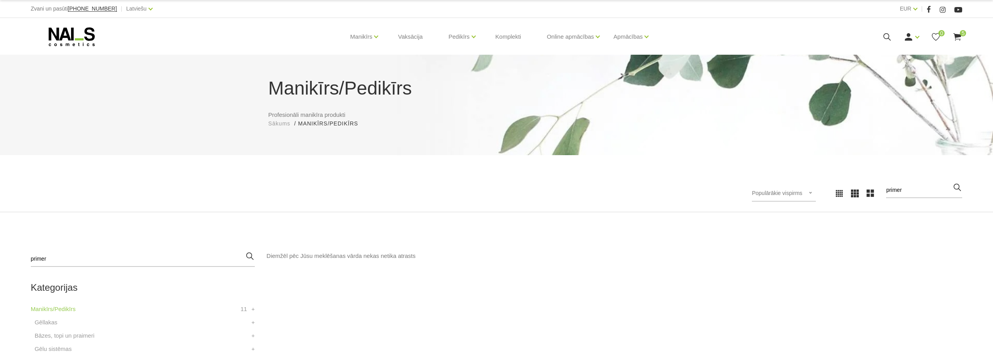
click at [886, 36] on icon at bounding box center [888, 37] width 10 height 10
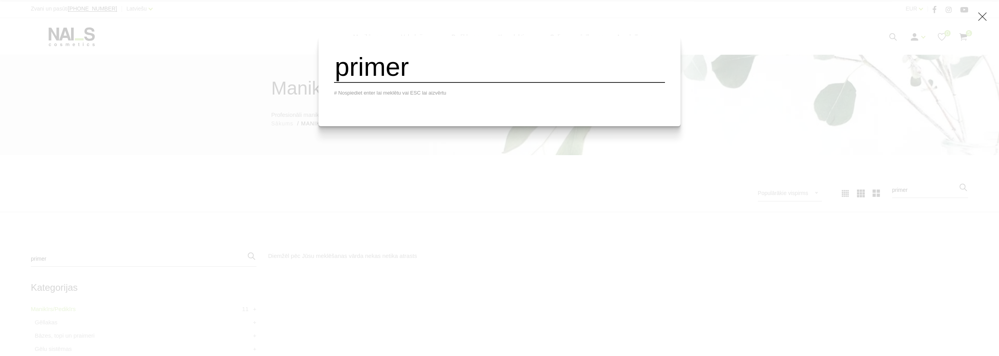
drag, startPoint x: 436, startPoint y: 71, endPoint x: 236, endPoint y: 37, distance: 203.0
click at [237, 39] on div "primer # Nospiediet enter lai meklētu vai ESC lai aizvērtu" at bounding box center [499, 178] width 999 height 356
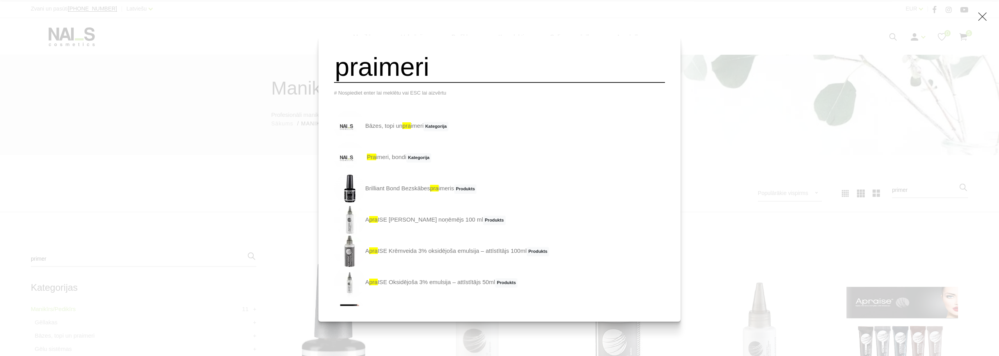
type input "praimeri"
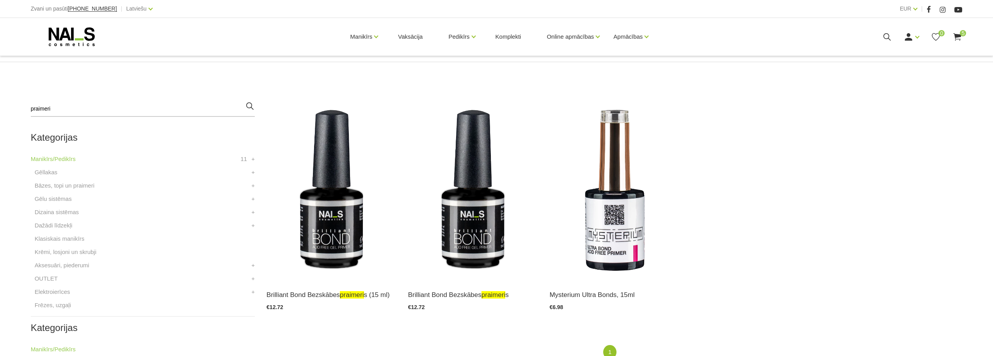
scroll to position [195, 0]
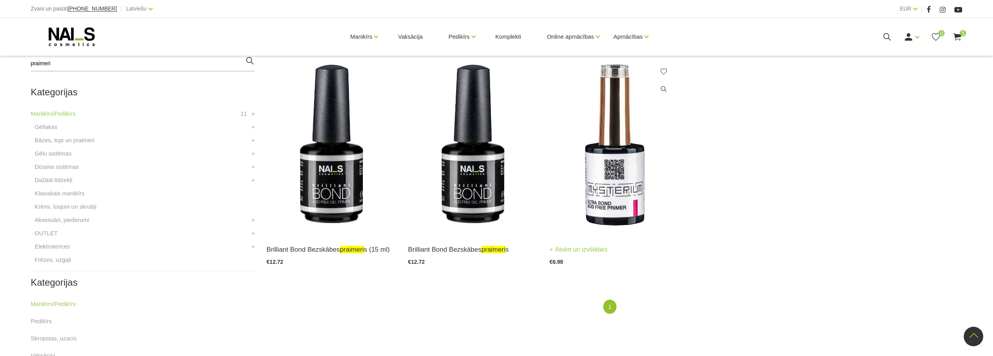
click at [614, 182] on img at bounding box center [615, 145] width 130 height 178
click at [490, 187] on img at bounding box center [473, 145] width 130 height 178
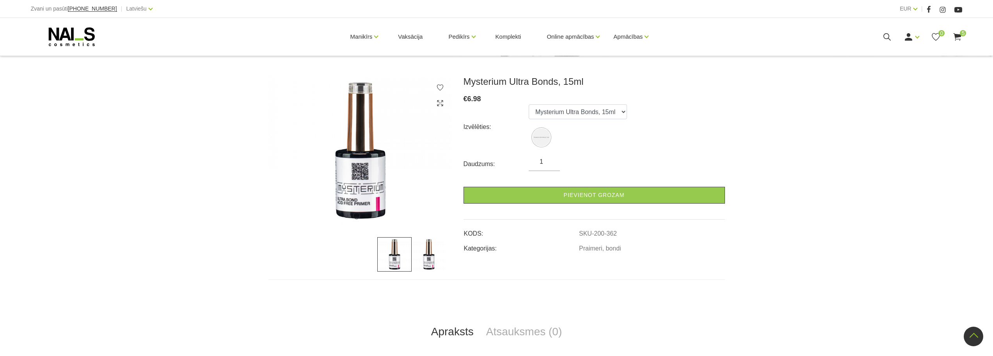
scroll to position [78, 0]
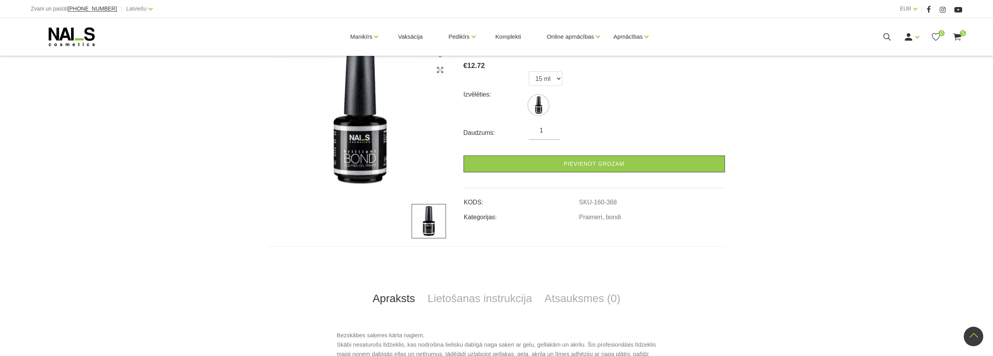
scroll to position [117, 0]
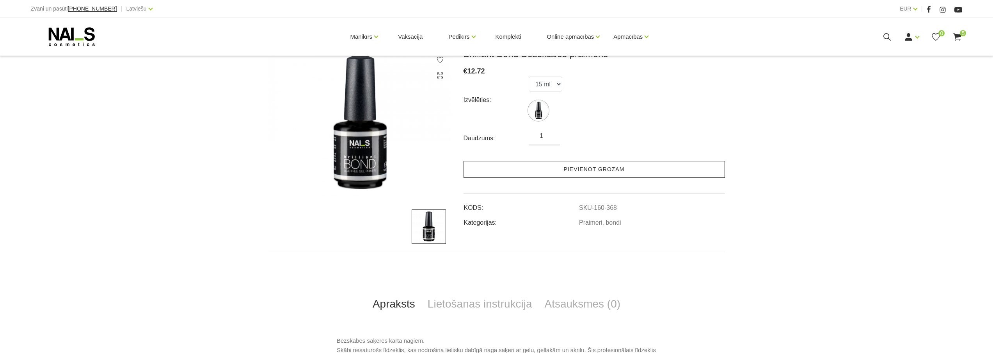
click at [635, 169] on link "Pievienot grozam" at bounding box center [595, 169] width 262 height 17
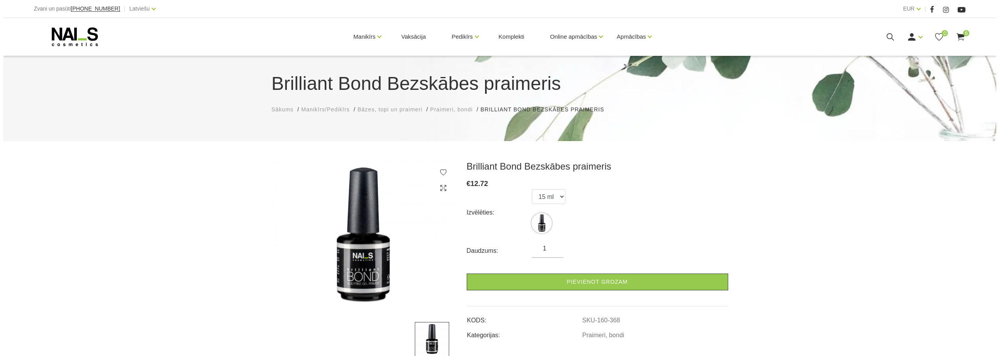
scroll to position [0, 0]
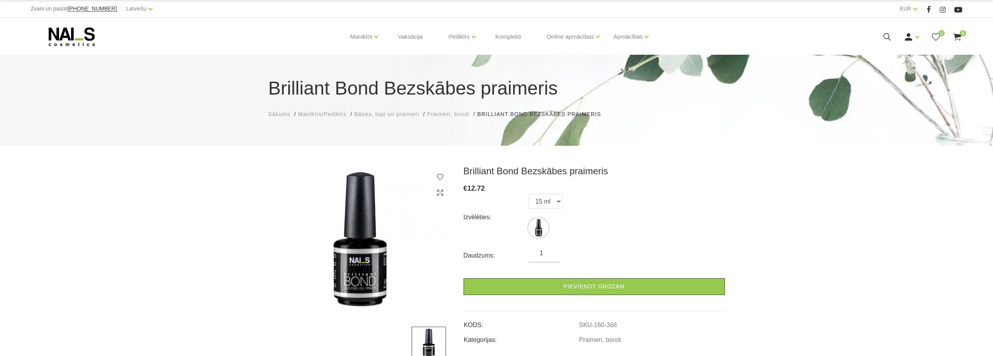
click at [959, 37] on use at bounding box center [958, 36] width 8 height 7
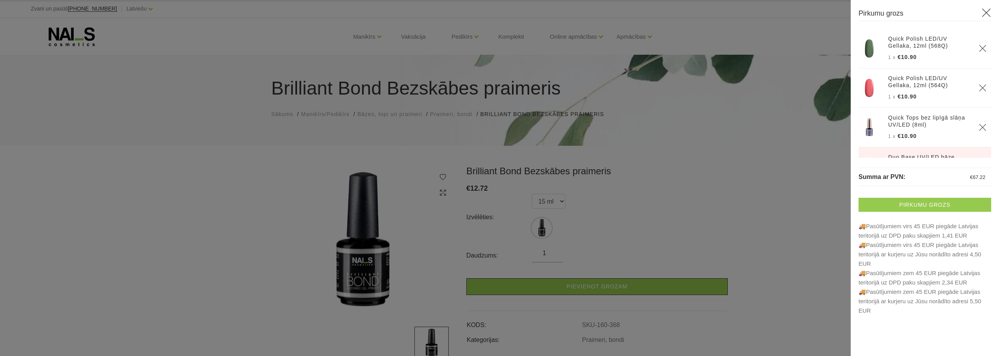
click at [920, 205] on link "Pirkumu grozs" at bounding box center [925, 205] width 133 height 14
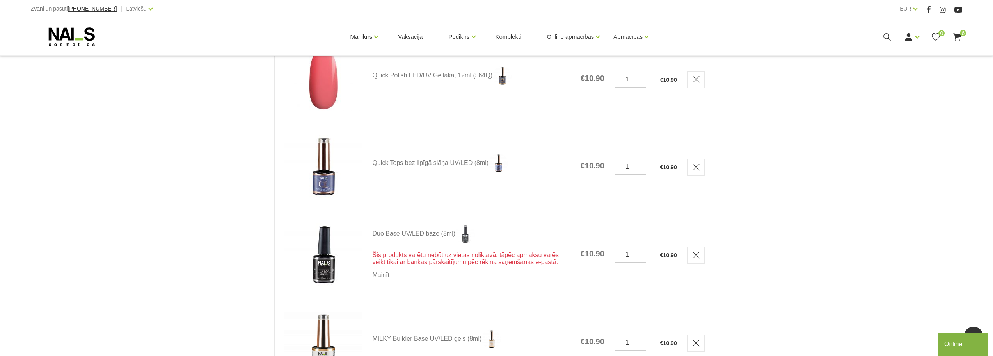
scroll to position [312, 0]
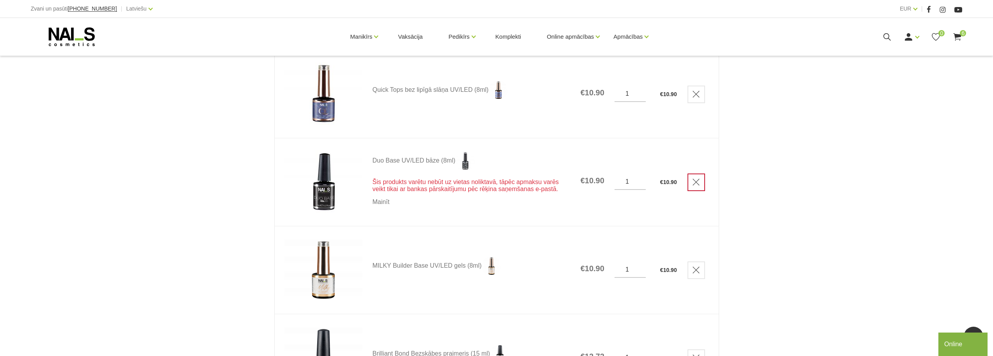
click at [696, 181] on icon "Delete" at bounding box center [696, 182] width 8 height 8
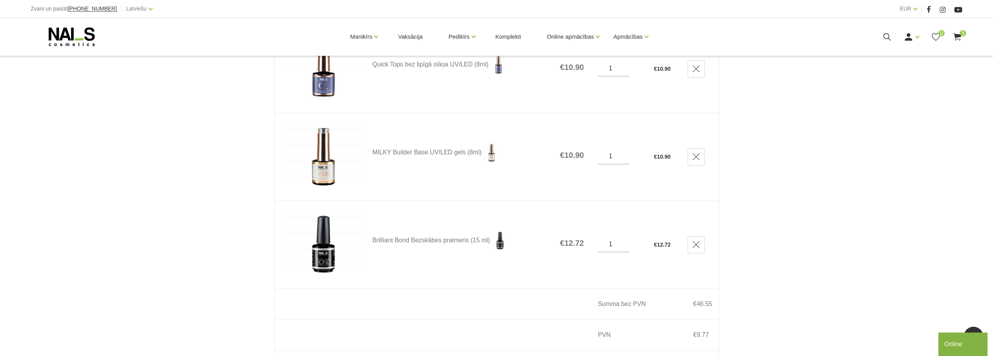
scroll to position [351, 0]
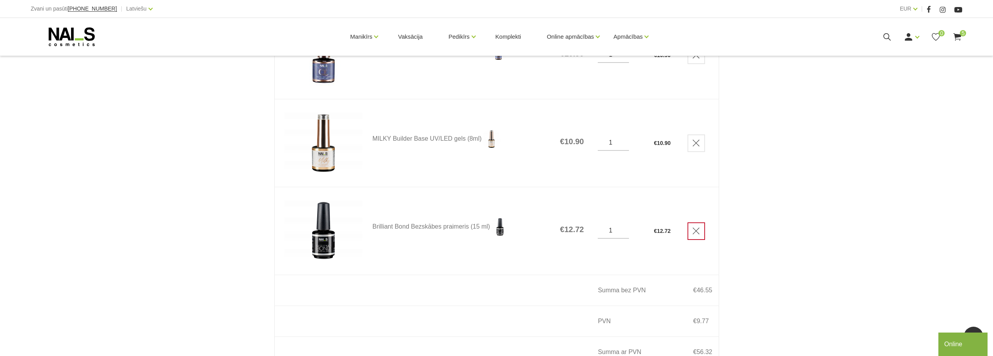
click at [694, 231] on icon "Delete" at bounding box center [696, 231] width 8 height 8
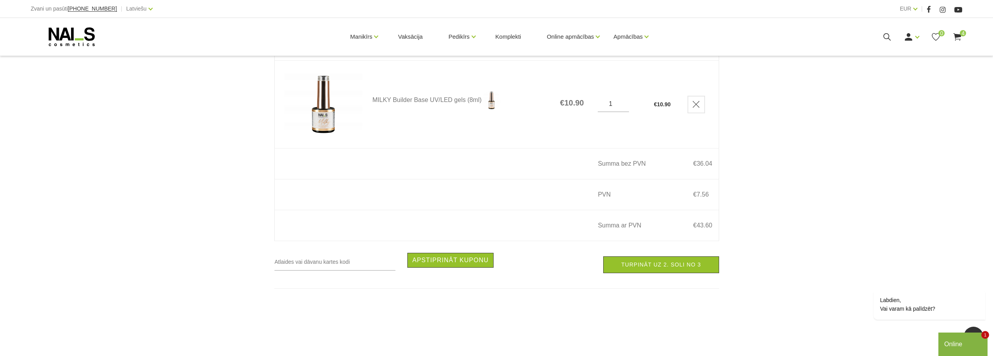
scroll to position [390, 0]
click at [678, 271] on link "Turpināt uz 2. soli no 3" at bounding box center [661, 264] width 116 height 17
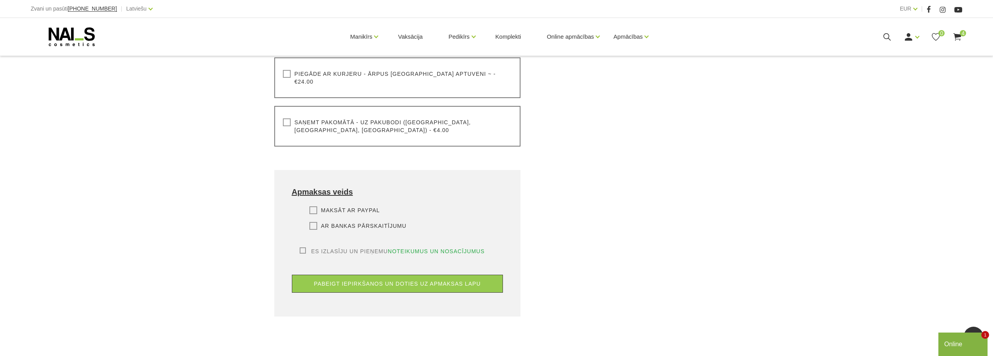
scroll to position [477, 0]
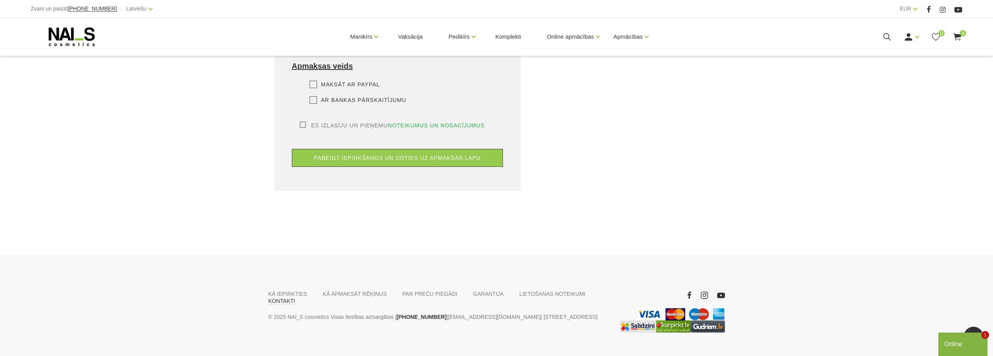
click at [295, 297] on link "KONTAKTI" at bounding box center [282, 300] width 27 height 7
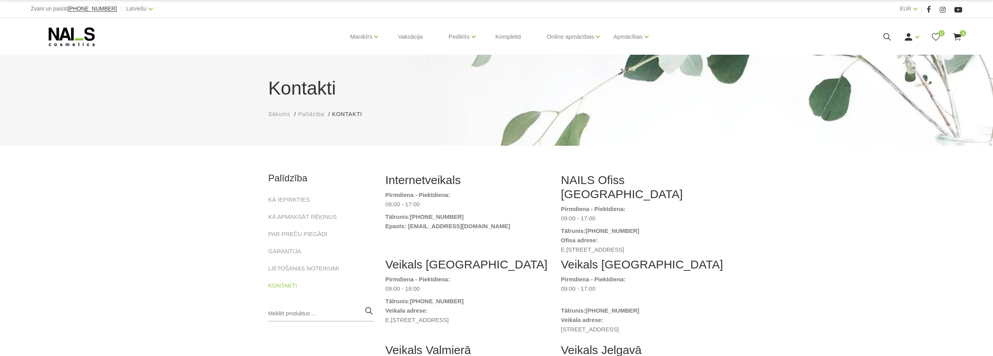
click at [961, 37] on use at bounding box center [958, 36] width 8 height 7
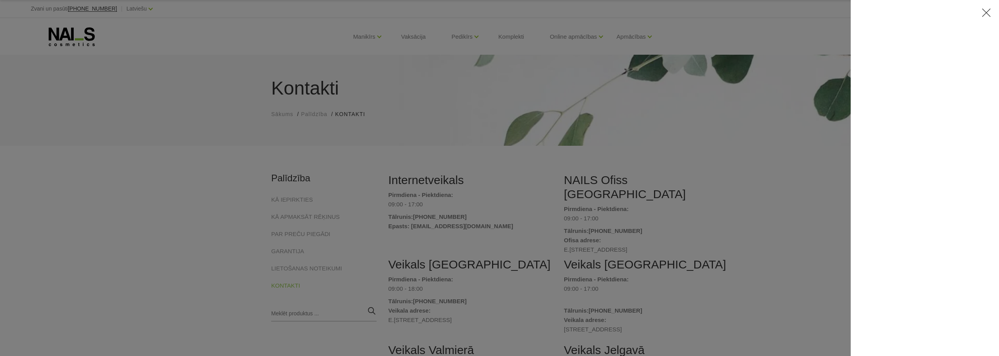
click at [752, 204] on div at bounding box center [499, 178] width 999 height 356
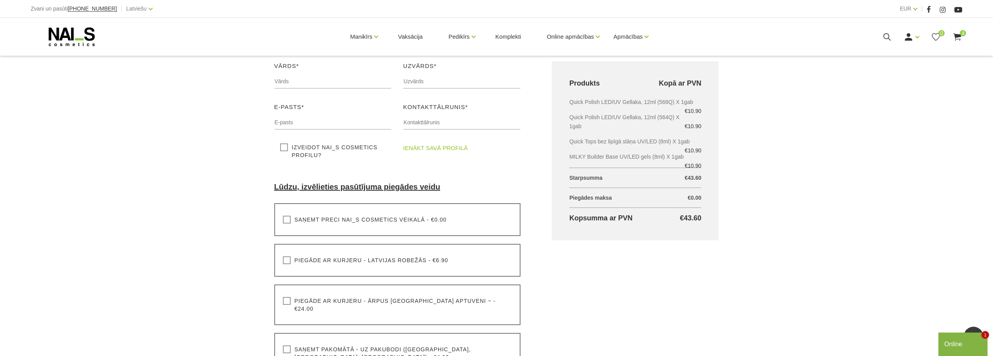
scroll to position [87, 0]
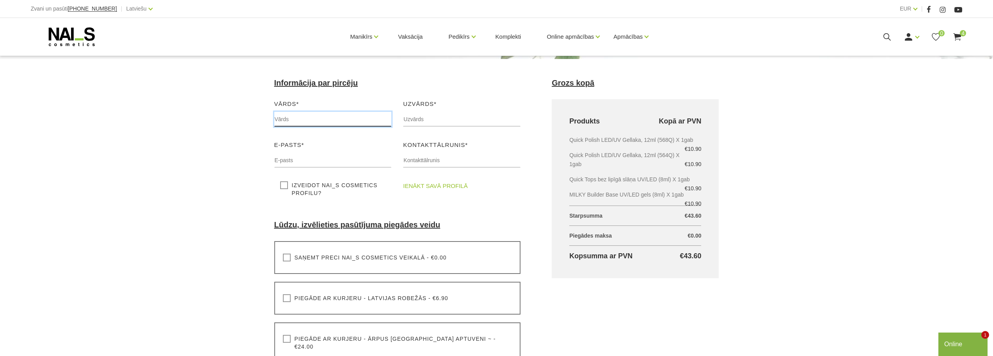
click at [310, 121] on input "text" at bounding box center [332, 119] width 117 height 15
type input "Ināra"
type input "Putniņa"
type input "[EMAIL_ADDRESS][DOMAIN_NAME]"
type input "22344044"
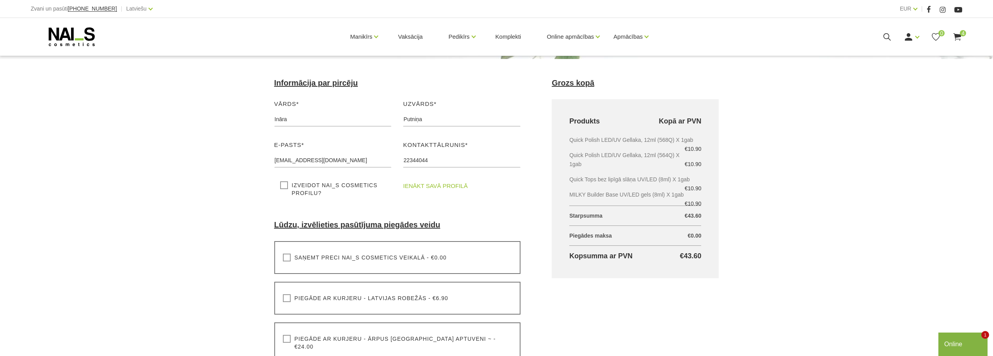
click at [287, 185] on label "Izveidot NAI_S cosmetics profilu?" at bounding box center [333, 189] width 106 height 16
click at [0, 0] on input "Izveidot NAI_S cosmetics profilu?" at bounding box center [0, 0] width 0 height 0
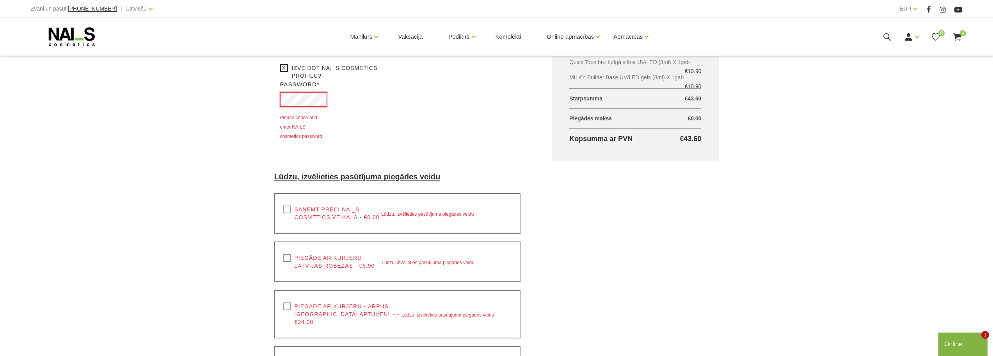
scroll to position [204, 0]
click at [286, 205] on label "Saņemt preci NAI_S cosmetics veikalā - €0.00" at bounding box center [332, 213] width 98 height 16
click at [0, 0] on input "Saņemt preci NAI_S cosmetics veikalā - €0.00" at bounding box center [0, 0] width 0 height 0
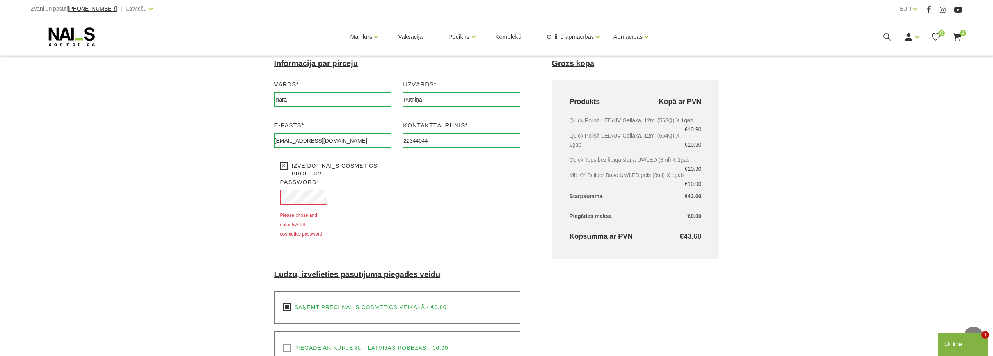
scroll to position [9, 0]
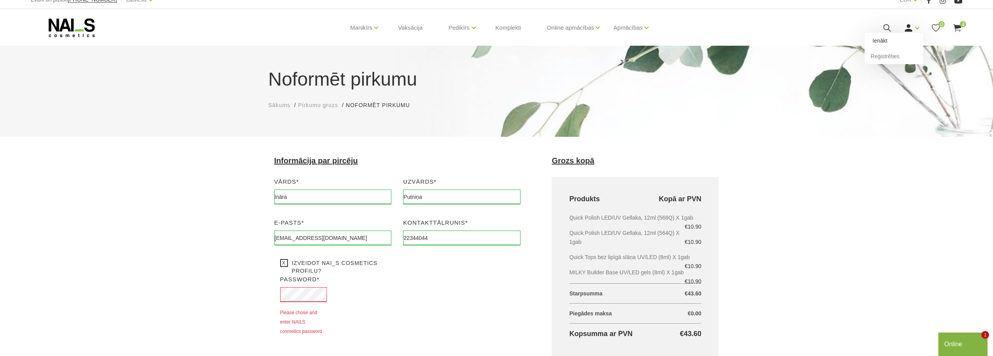
click at [881, 41] on link "Ienākt" at bounding box center [894, 41] width 59 height 16
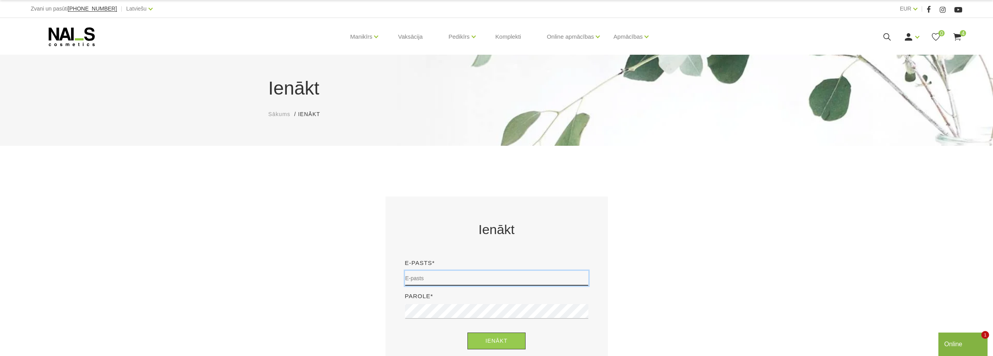
click at [467, 278] on input "email" at bounding box center [496, 278] width 183 height 15
type input "[EMAIL_ADDRESS][DOMAIN_NAME]"
click at [468, 332] on button "Ienākt" at bounding box center [497, 340] width 58 height 17
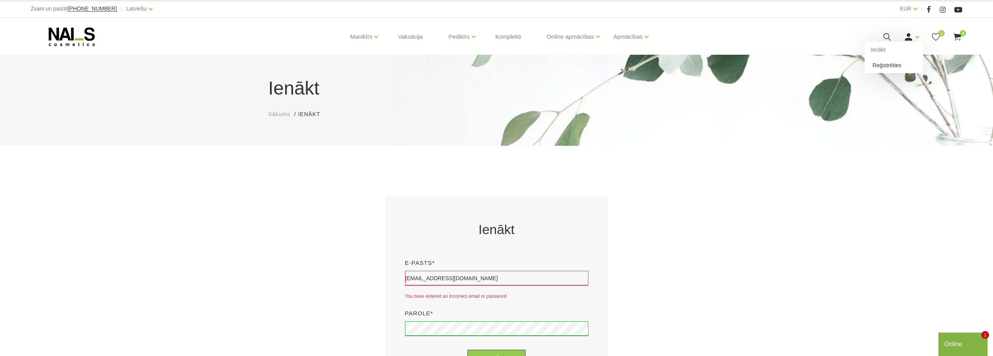
click at [894, 65] on link "Reģistrēties" at bounding box center [894, 65] width 59 height 16
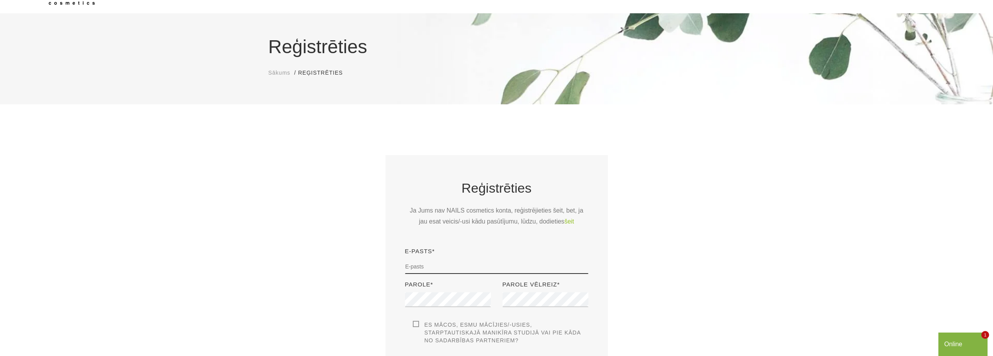
scroll to position [117, 0]
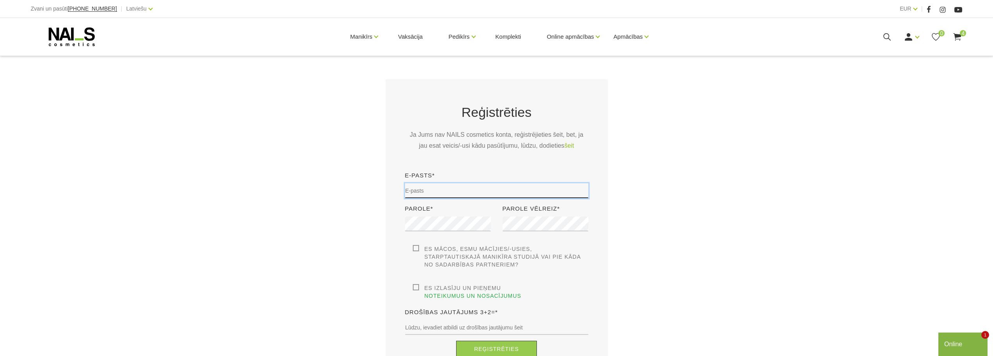
click at [456, 190] on input "email" at bounding box center [496, 190] width 183 height 15
type input "[EMAIL_ADDRESS][DOMAIN_NAME]"
click at [417, 287] on label "Es izlasīju un pieņemu noteikumus un nosacījumus" at bounding box center [501, 292] width 176 height 16
click at [0, 0] on input "Es izlasīju un pieņemu noteikumus un nosacījumus" at bounding box center [0, 0] width 0 height 0
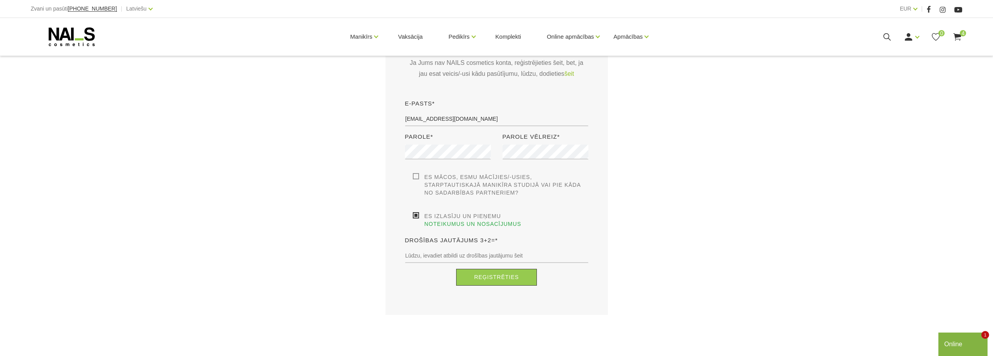
scroll to position [195, 0]
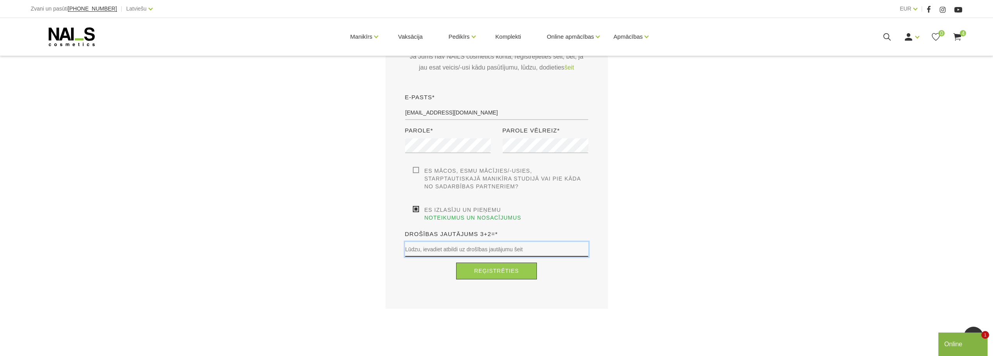
click at [445, 242] on input "text" at bounding box center [496, 249] width 183 height 15
type input "5"
click at [508, 264] on button "Reģistrēties" at bounding box center [496, 270] width 81 height 17
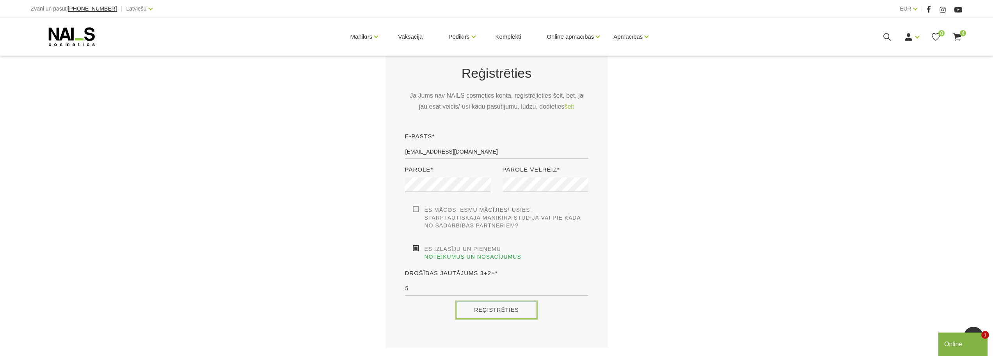
scroll to position [273, 0]
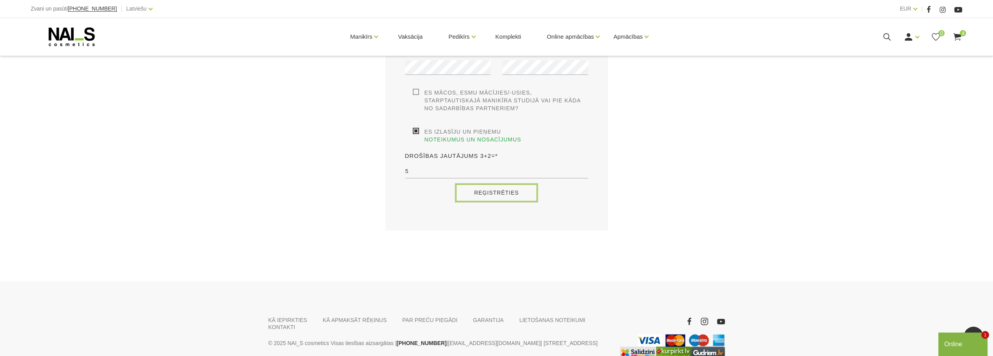
click at [510, 184] on button "Reģistrēties" at bounding box center [496, 192] width 81 height 17
click at [511, 184] on button "Reģistrēties" at bounding box center [496, 192] width 81 height 17
click at [508, 184] on button "Reģistrēties" at bounding box center [496, 192] width 81 height 17
click at [507, 184] on button "Reģistrēties" at bounding box center [496, 192] width 81 height 17
click at [506, 184] on button "Reģistrēties" at bounding box center [496, 192] width 81 height 17
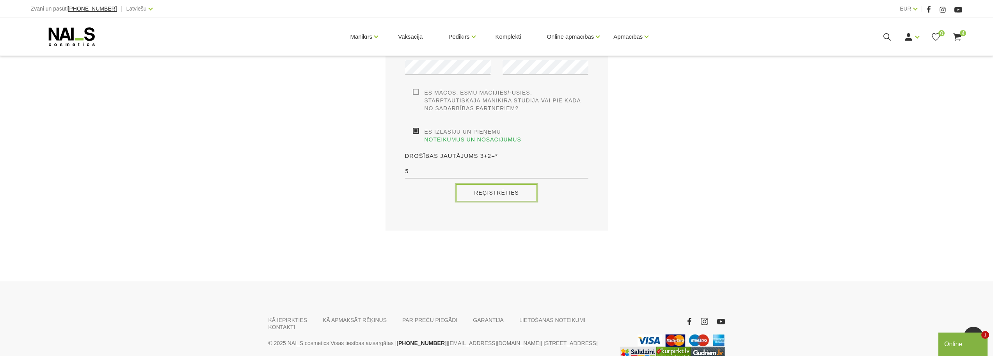
click at [506, 184] on button "Reģistrēties" at bounding box center [496, 192] width 81 height 17
click at [505, 184] on button "Reģistrēties" at bounding box center [496, 192] width 81 height 17
click at [504, 184] on button "Reģistrēties" at bounding box center [496, 192] width 81 height 17
click at [503, 184] on button "Reģistrēties" at bounding box center [496, 192] width 81 height 17
click at [502, 184] on button "Reģistrēties" at bounding box center [496, 192] width 81 height 17
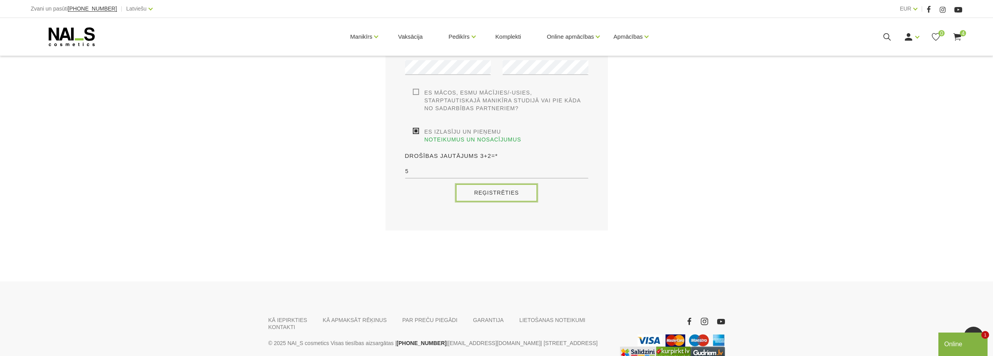
click at [502, 184] on button "Reģistrēties" at bounding box center [496, 192] width 81 height 17
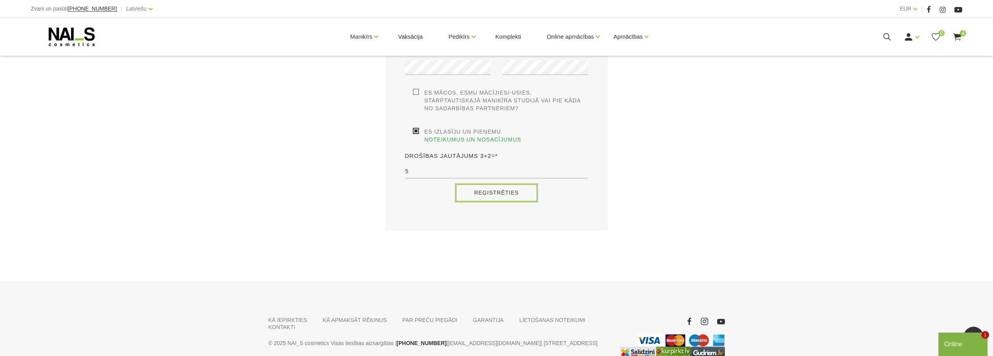
click at [502, 184] on button "Reģistrēties" at bounding box center [496, 192] width 81 height 17
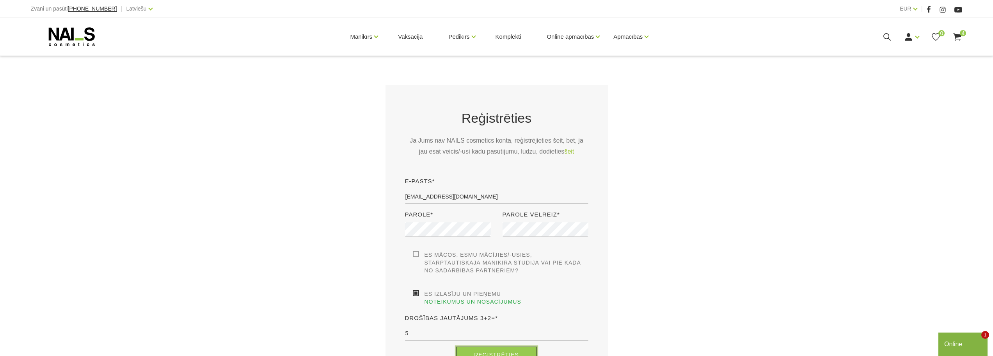
scroll to position [112, 0]
click at [486, 345] on button "Reģistrēties" at bounding box center [496, 353] width 81 height 17
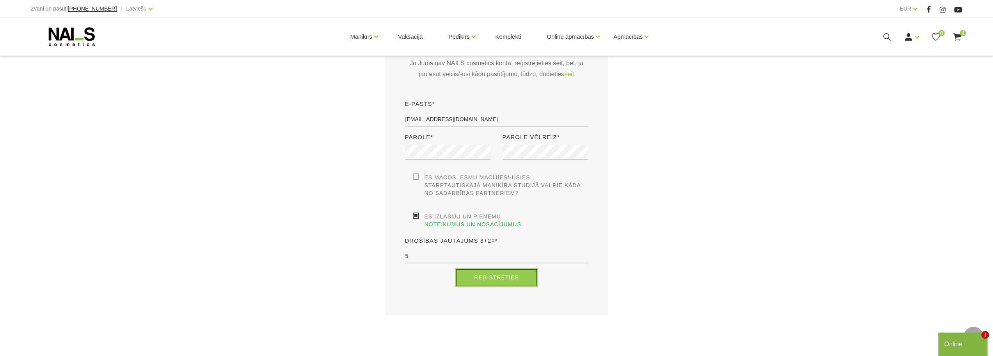
scroll to position [190, 0]
drag, startPoint x: 505, startPoint y: 271, endPoint x: 497, endPoint y: 271, distance: 8.2
click at [497, 271] on button "Reģistrēties" at bounding box center [496, 275] width 81 height 17
click at [497, 270] on button "Reģistrēties" at bounding box center [496, 275] width 81 height 17
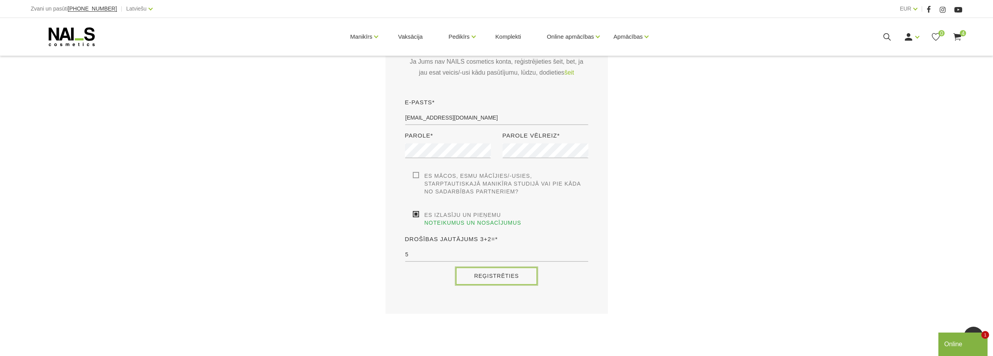
click at [497, 270] on button "Reģistrēties" at bounding box center [496, 275] width 81 height 17
click at [496, 269] on button "Reģistrēties" at bounding box center [496, 275] width 81 height 17
click at [495, 268] on button "Reģistrēties" at bounding box center [496, 275] width 81 height 17
click at [494, 267] on button "Reģistrēties" at bounding box center [496, 275] width 81 height 17
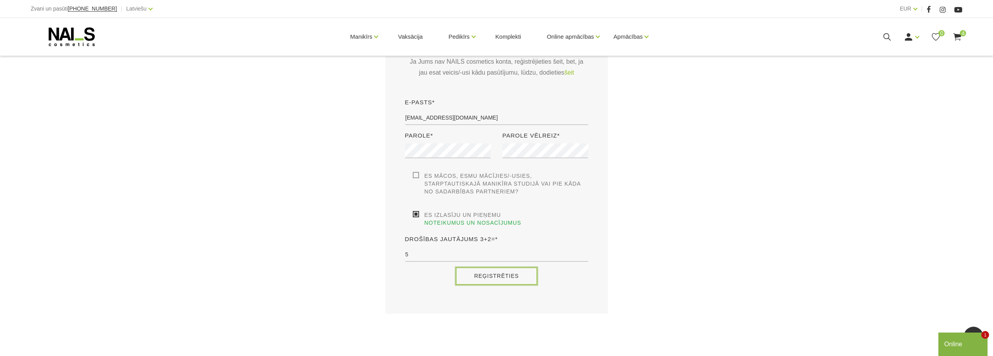
click at [494, 267] on button "Reģistrēties" at bounding box center [496, 275] width 81 height 17
click at [495, 267] on button "Reģistrēties" at bounding box center [496, 275] width 81 height 17
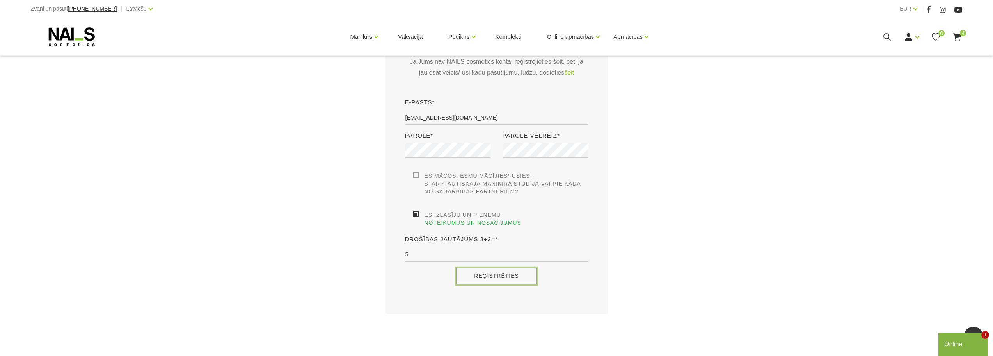
click at [495, 267] on button "Reģistrēties" at bounding box center [496, 275] width 81 height 17
click at [494, 267] on button "Reģistrēties" at bounding box center [496, 275] width 81 height 17
click at [493, 268] on button "Reģistrēties" at bounding box center [496, 275] width 81 height 17
click at [494, 269] on button "Reģistrēties" at bounding box center [496, 275] width 81 height 17
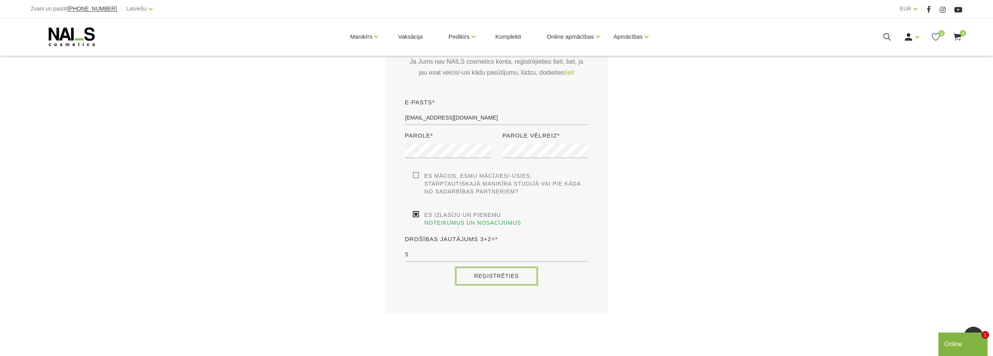
click at [494, 269] on button "Reģistrēties" at bounding box center [496, 275] width 81 height 17
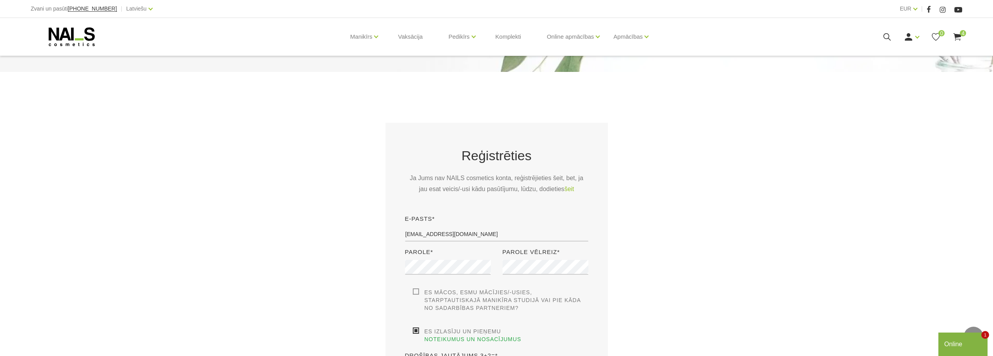
scroll to position [73, 0]
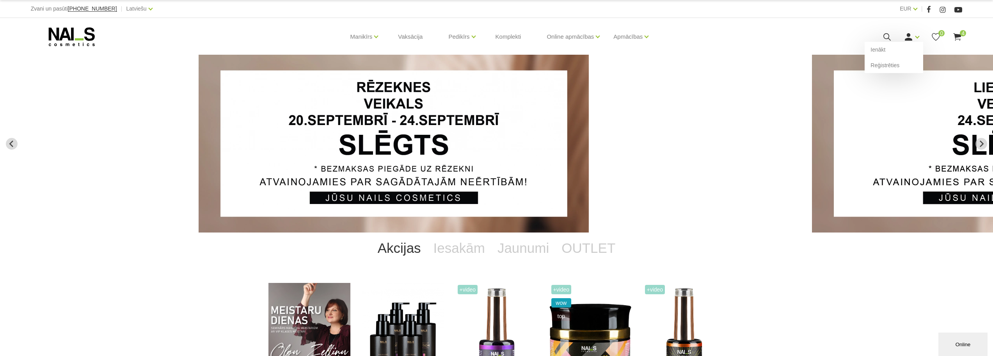
click at [914, 37] on div "Ienākt Reģistrēties" at bounding box center [912, 37] width 16 height 10
click at [884, 50] on link "Ienākt" at bounding box center [894, 50] width 59 height 16
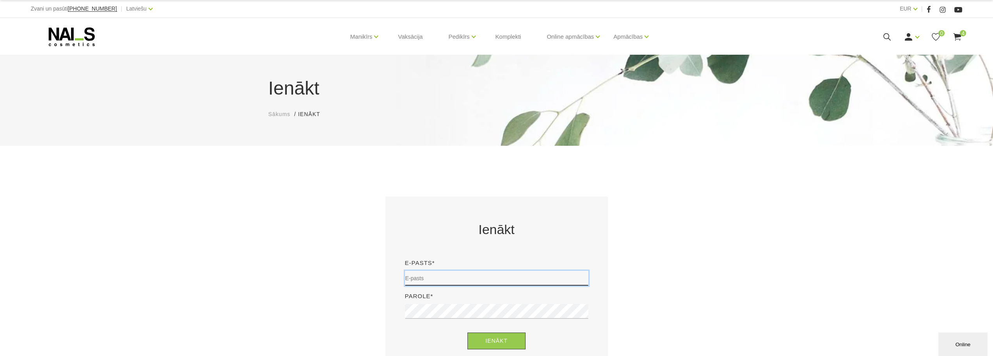
click at [456, 274] on input "email" at bounding box center [496, 278] width 183 height 15
type input "[EMAIL_ADDRESS][DOMAIN_NAME]"
click at [494, 341] on button "Ienākt" at bounding box center [497, 340] width 58 height 17
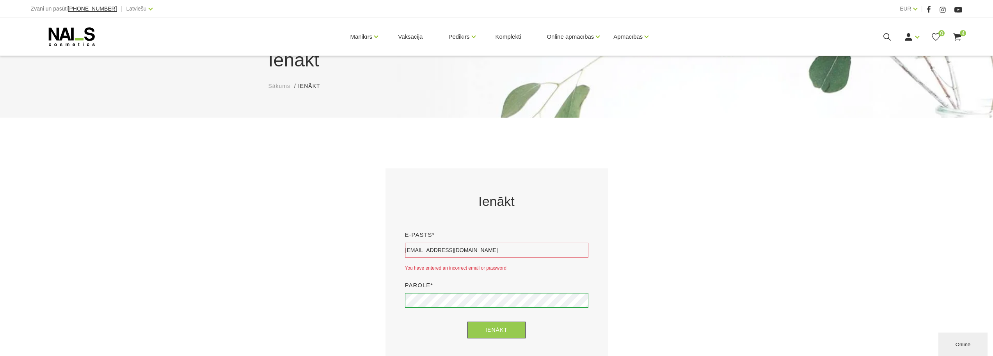
scroll to position [78, 0]
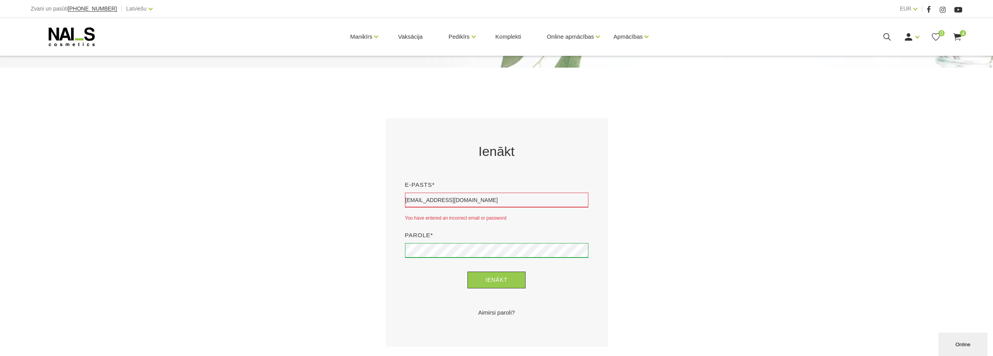
click at [962, 37] on icon at bounding box center [958, 37] width 10 height 10
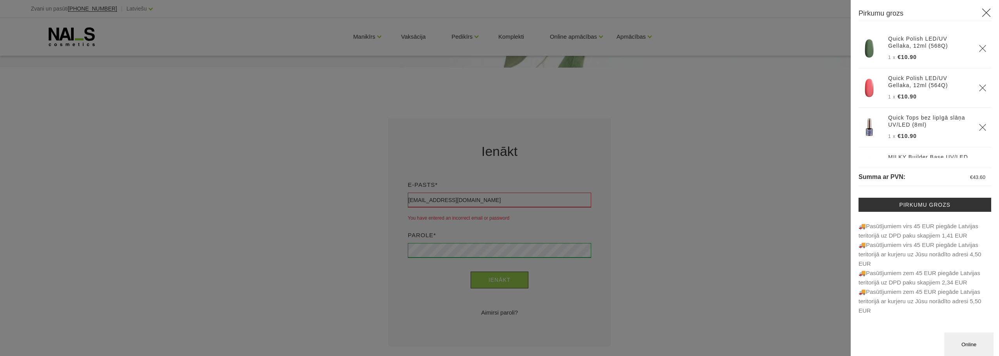
click at [987, 14] on icon at bounding box center [987, 13] width 10 height 10
